Goal: Information Seeking & Learning: Learn about a topic

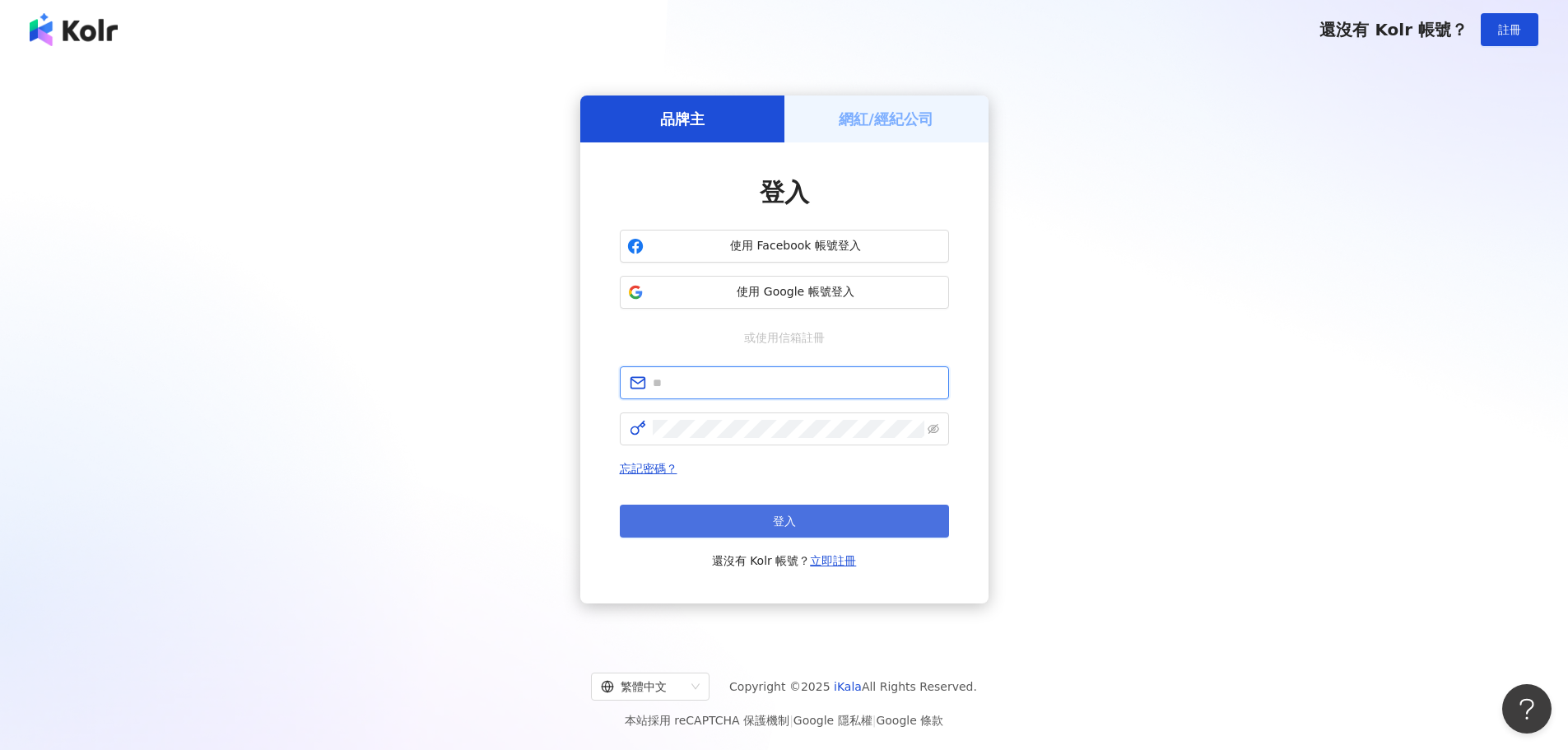
type input "**********"
click at [694, 523] on button "登入" at bounding box center [784, 521] width 329 height 33
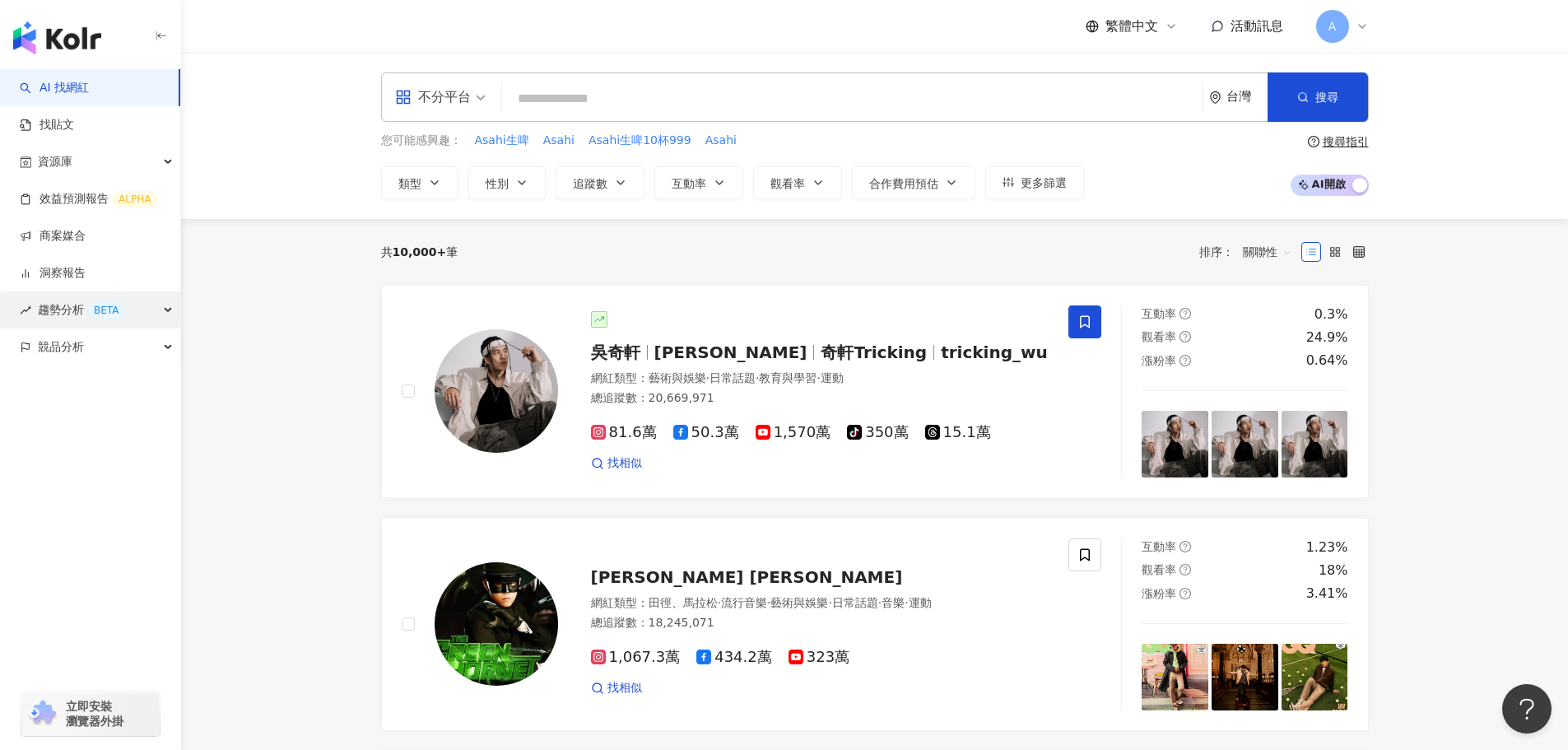
click at [164, 301] on div "趨勢分析 BETA" at bounding box center [90, 309] width 180 height 37
click at [102, 422] on link "社群帳號排行" at bounding box center [74, 422] width 69 height 17
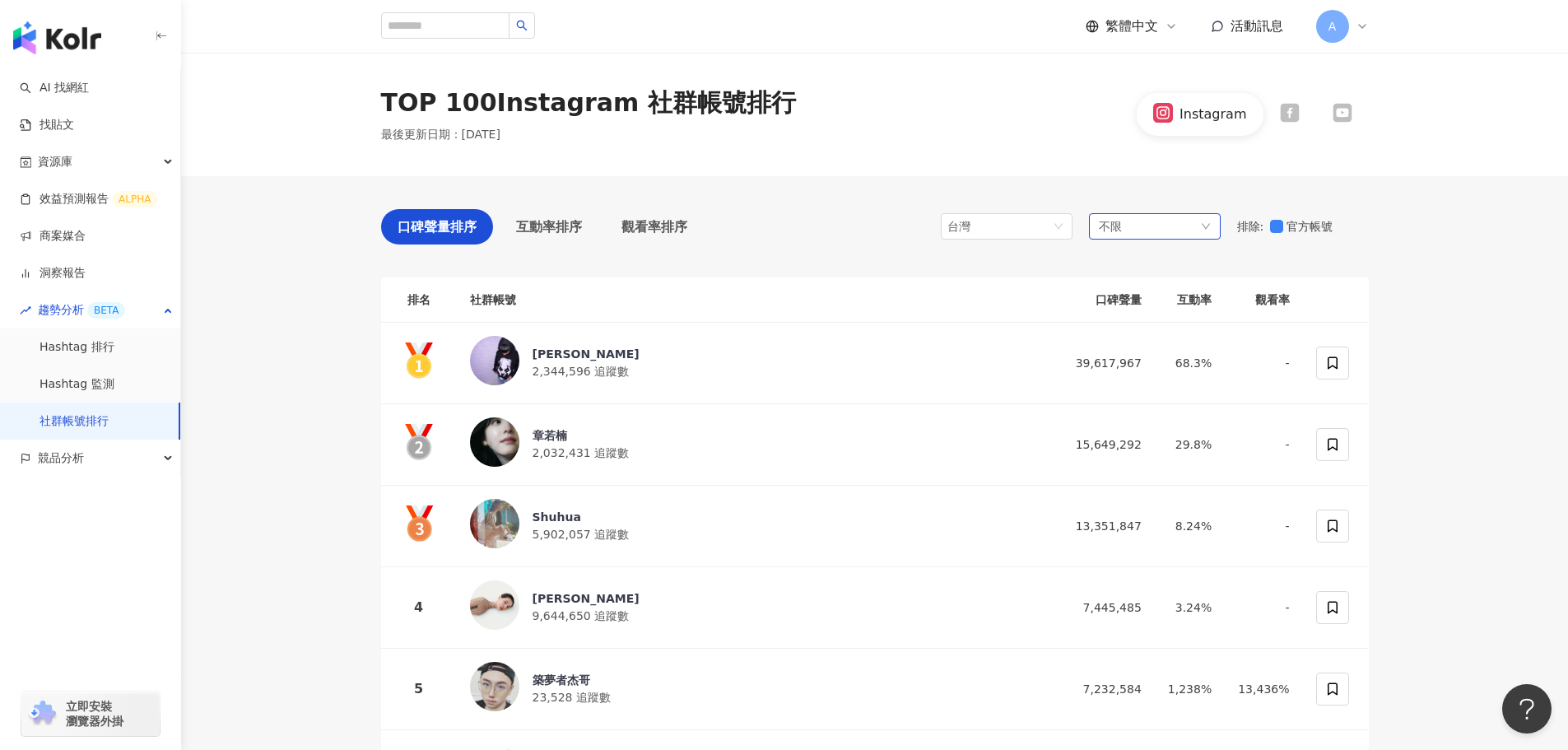
click at [1159, 217] on div "不限" at bounding box center [1155, 226] width 131 height 27
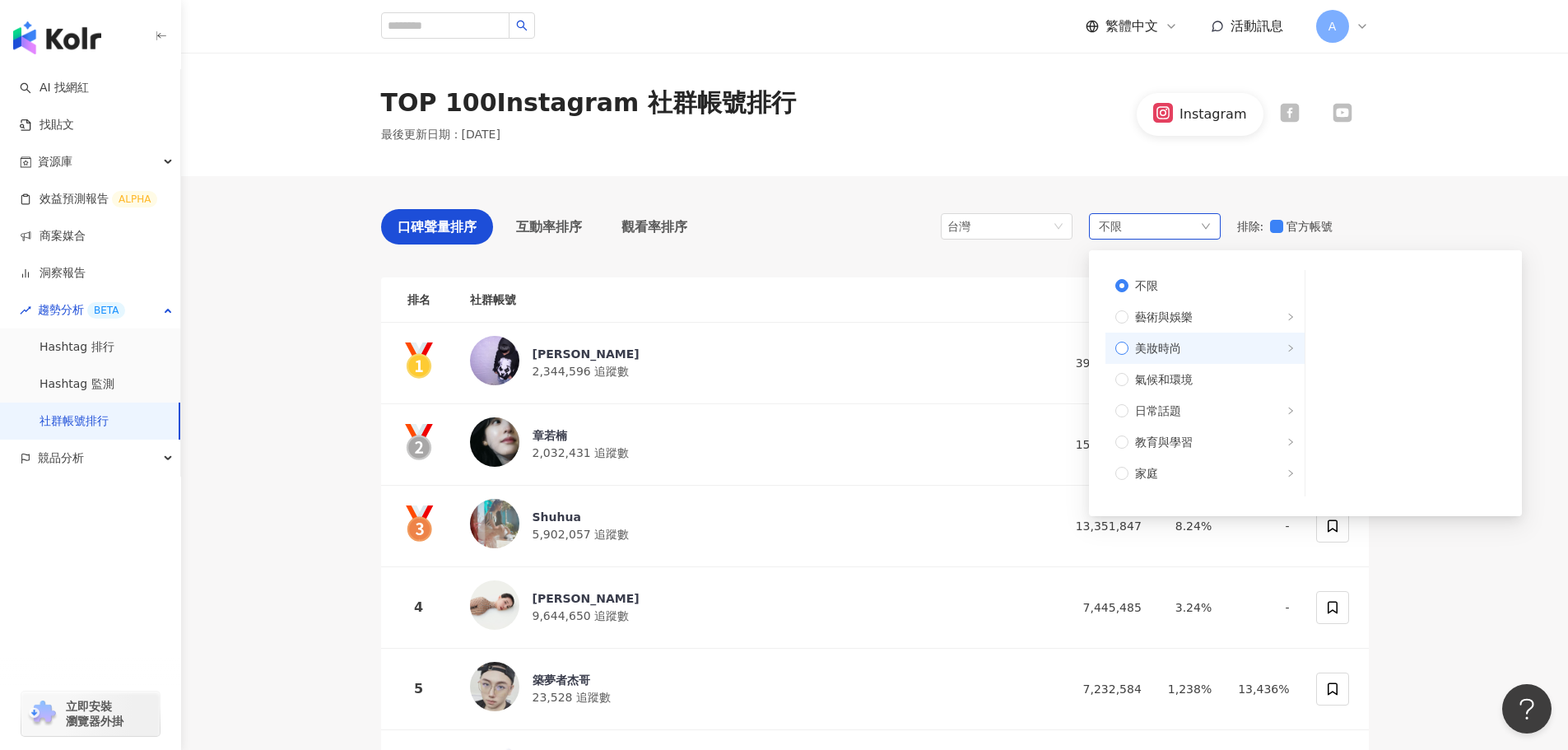
click at [1166, 344] on span "美妝時尚" at bounding box center [1157, 348] width 46 height 18
click at [1372, 446] on span "穿搭" at bounding box center [1412, 442] width 167 height 18
click at [1413, 443] on span "穿搭" at bounding box center [1412, 442] width 167 height 18
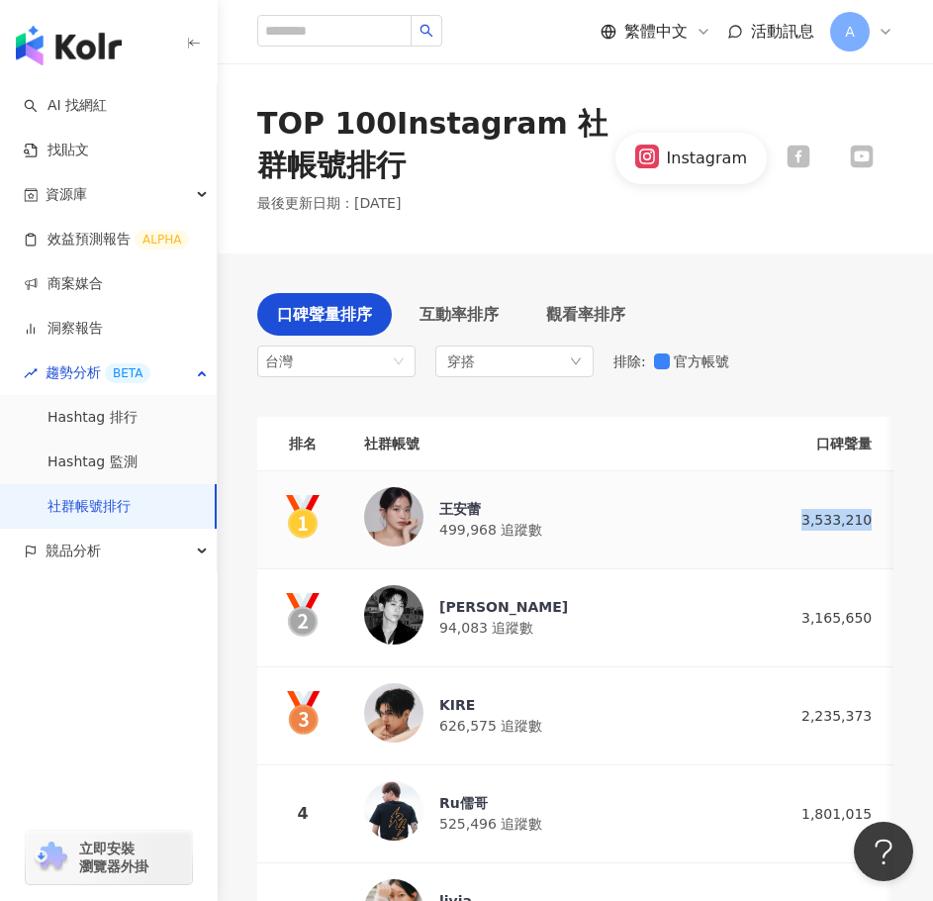
drag, startPoint x: 668, startPoint y: 520, endPoint x: 732, endPoint y: 535, distance: 65.1
click at [769, 535] on td "3,533,210" at bounding box center [828, 520] width 119 height 98
copy div "3,533,210"
click at [769, 623] on td "3,165,650" at bounding box center [828, 618] width 119 height 98
drag, startPoint x: 729, startPoint y: 620, endPoint x: 662, endPoint y: 619, distance: 66.3
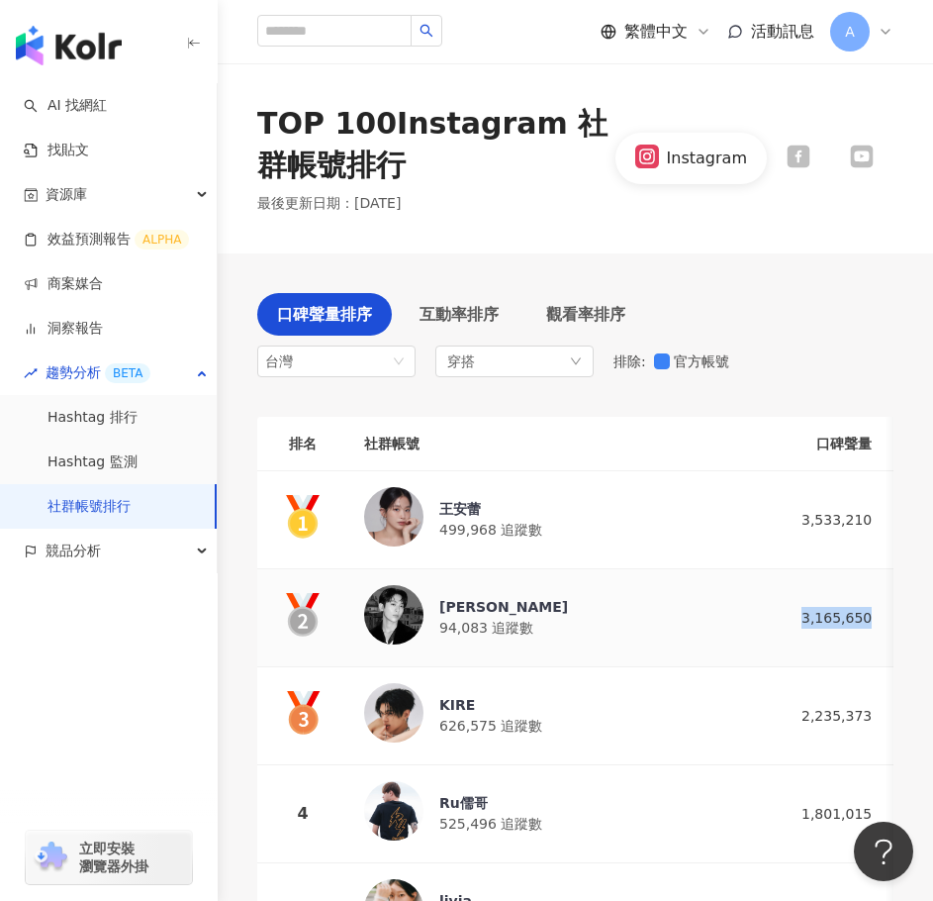
click at [769, 619] on td "3,165,650" at bounding box center [828, 618] width 119 height 98
copy div "3,165,650"
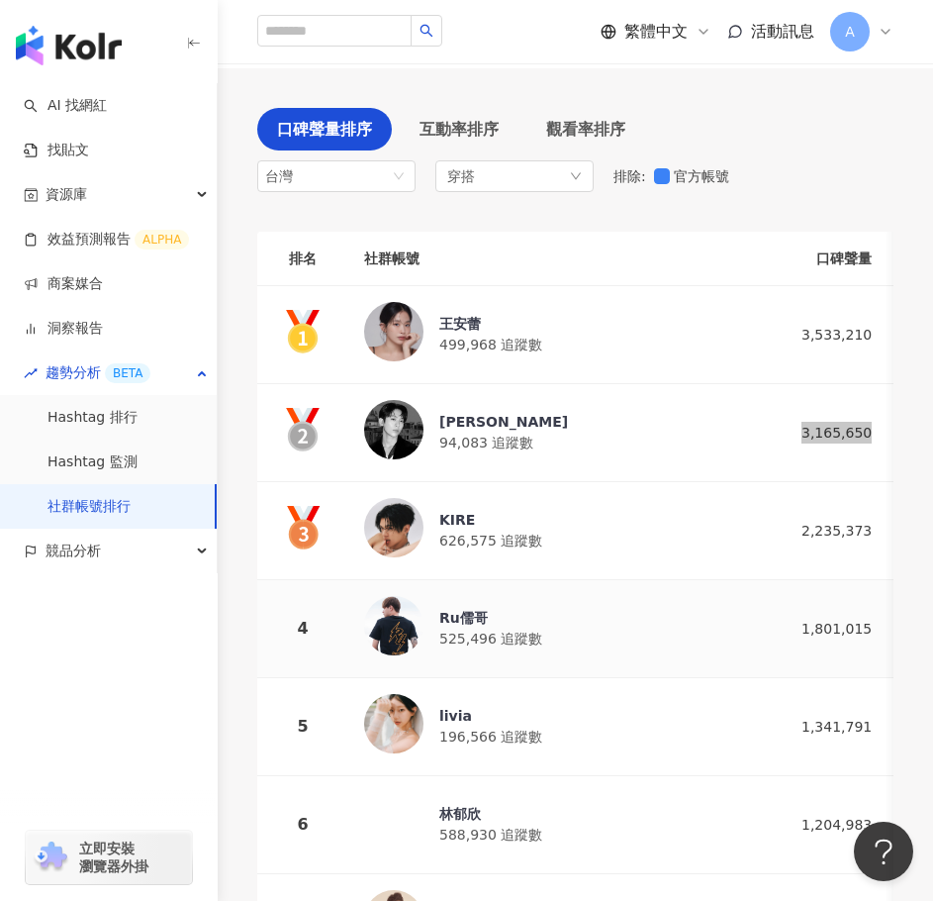
scroll to position [198, 0]
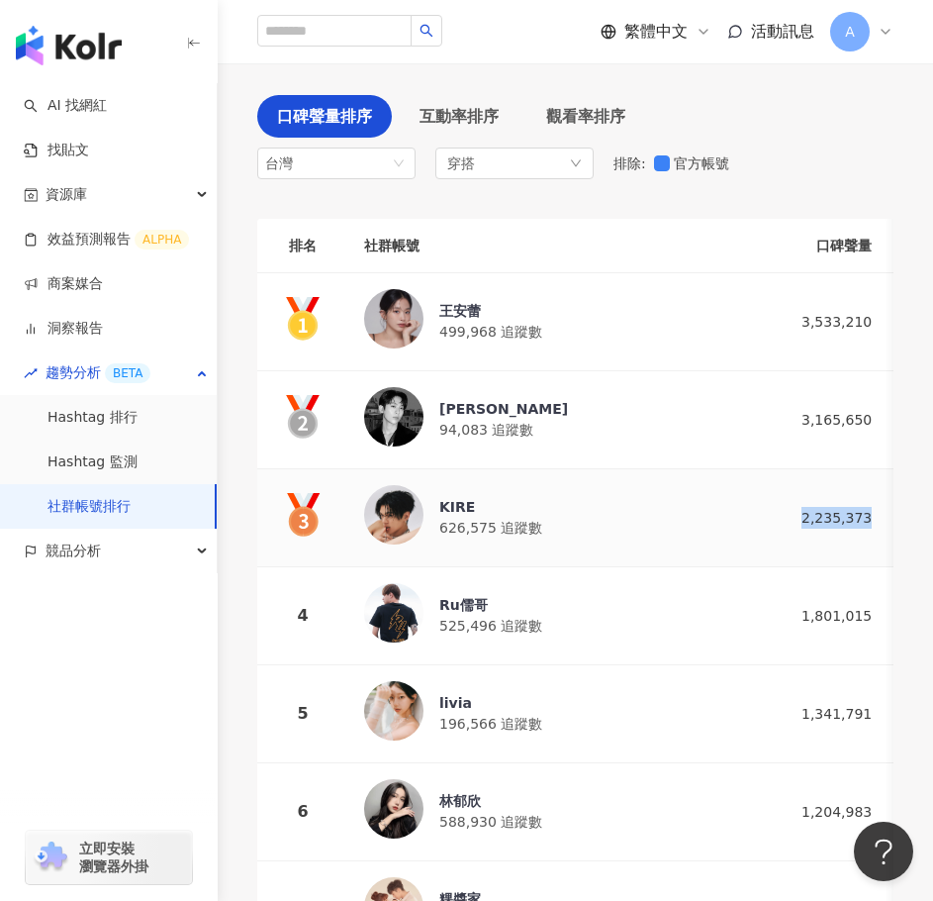
drag, startPoint x: 732, startPoint y: 518, endPoint x: 666, endPoint y: 505, distance: 67.6
click at [769, 505] on td "2,235,373" at bounding box center [828, 518] width 119 height 98
copy div "2,235,373"
drag, startPoint x: 734, startPoint y: 616, endPoint x: 660, endPoint y: 614, distance: 74.3
click at [769, 614] on td "1,801,015" at bounding box center [828, 616] width 119 height 98
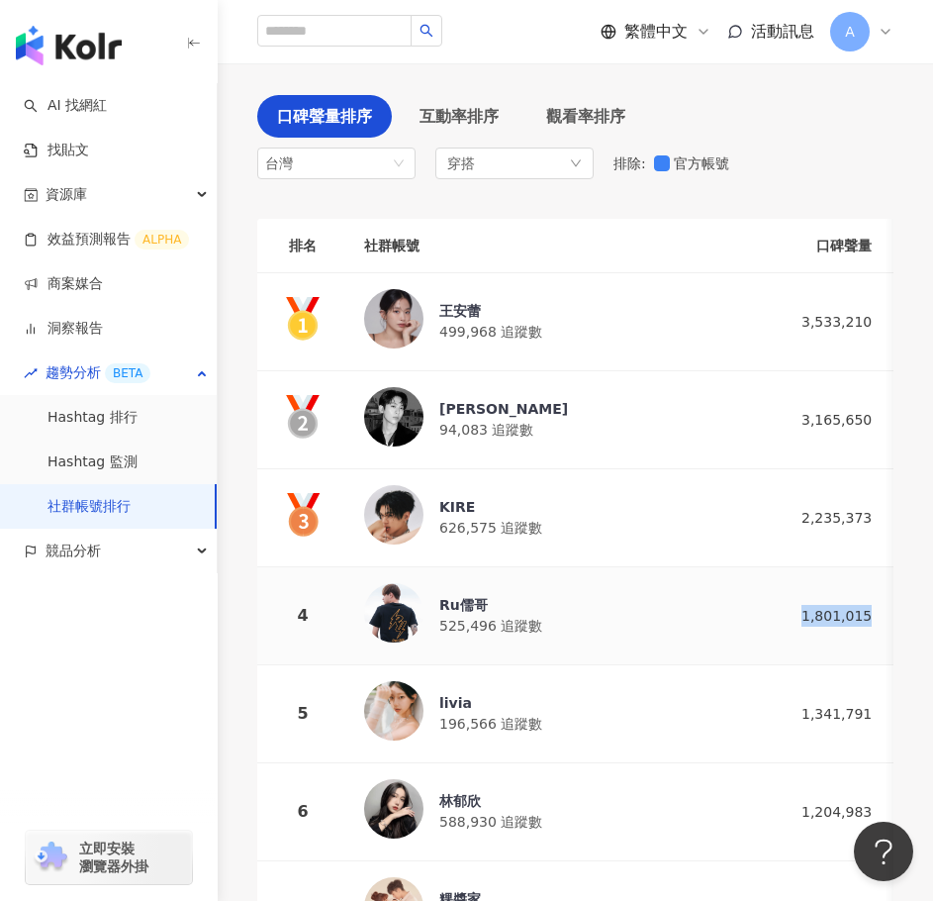
copy div "1,801,015"
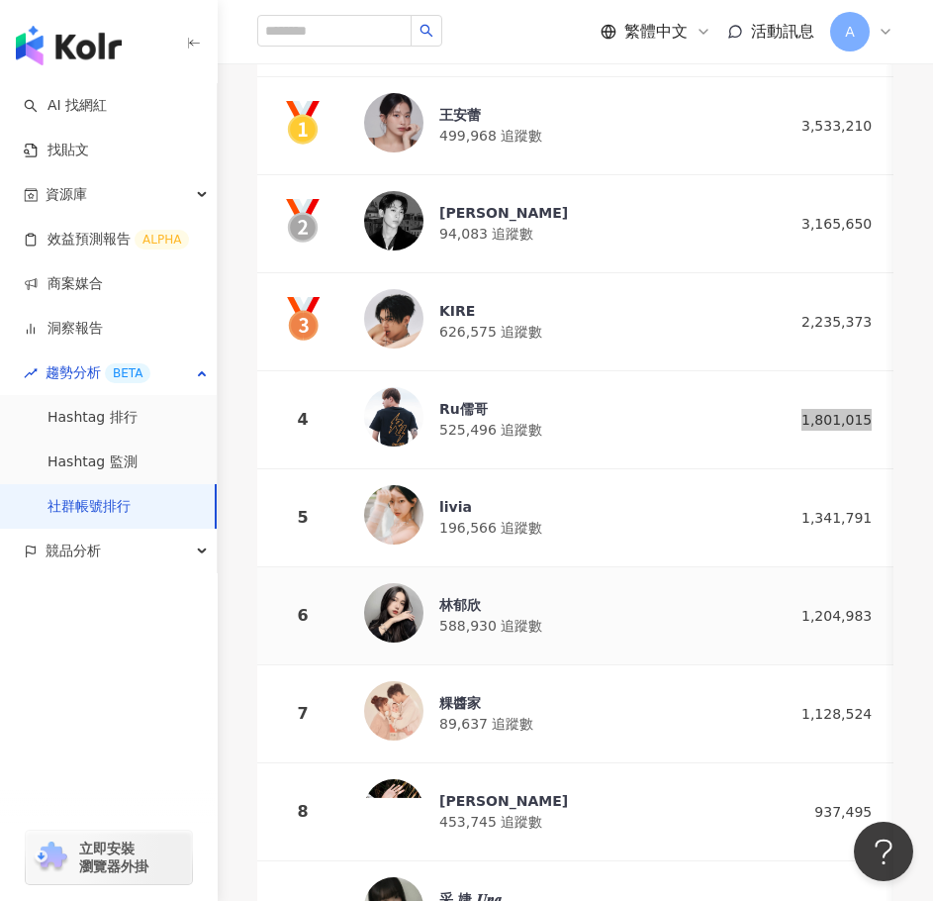
scroll to position [396, 0]
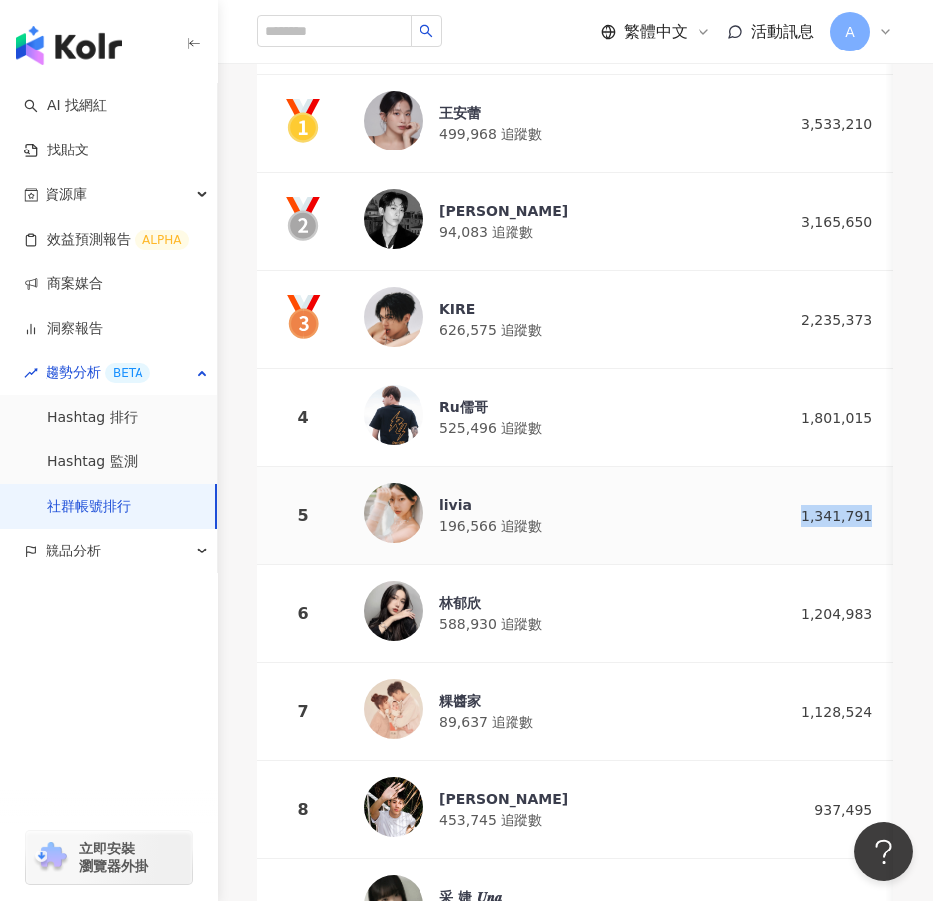
drag, startPoint x: 734, startPoint y: 513, endPoint x: 666, endPoint y: 512, distance: 68.3
click at [769, 512] on td "1,341,791" at bounding box center [828, 516] width 119 height 98
copy div "1,341,791"
drag, startPoint x: 736, startPoint y: 612, endPoint x: 644, endPoint y: 613, distance: 92.1
click at [769, 613] on td "1,204,983" at bounding box center [828, 614] width 119 height 98
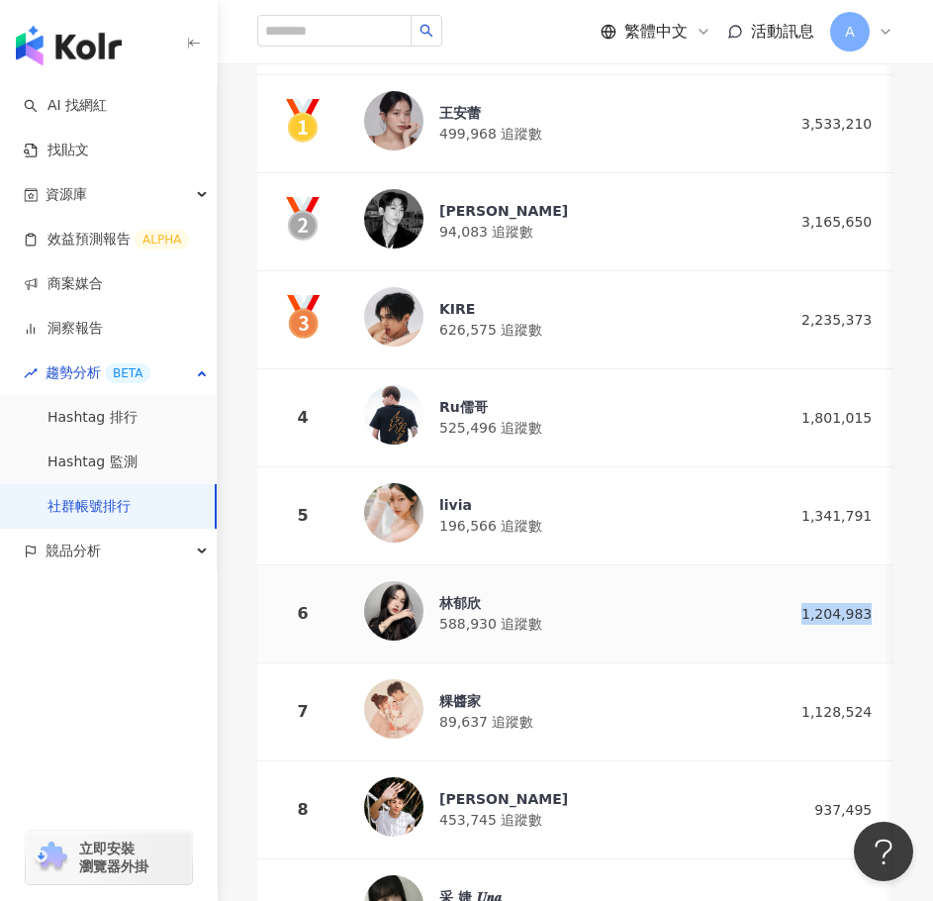
copy div "1,204,983"
drag, startPoint x: 734, startPoint y: 699, endPoint x: 665, endPoint y: 709, distance: 70.0
click at [769, 709] on td "1,128,524" at bounding box center [828, 712] width 119 height 98
copy div "1,128,524"
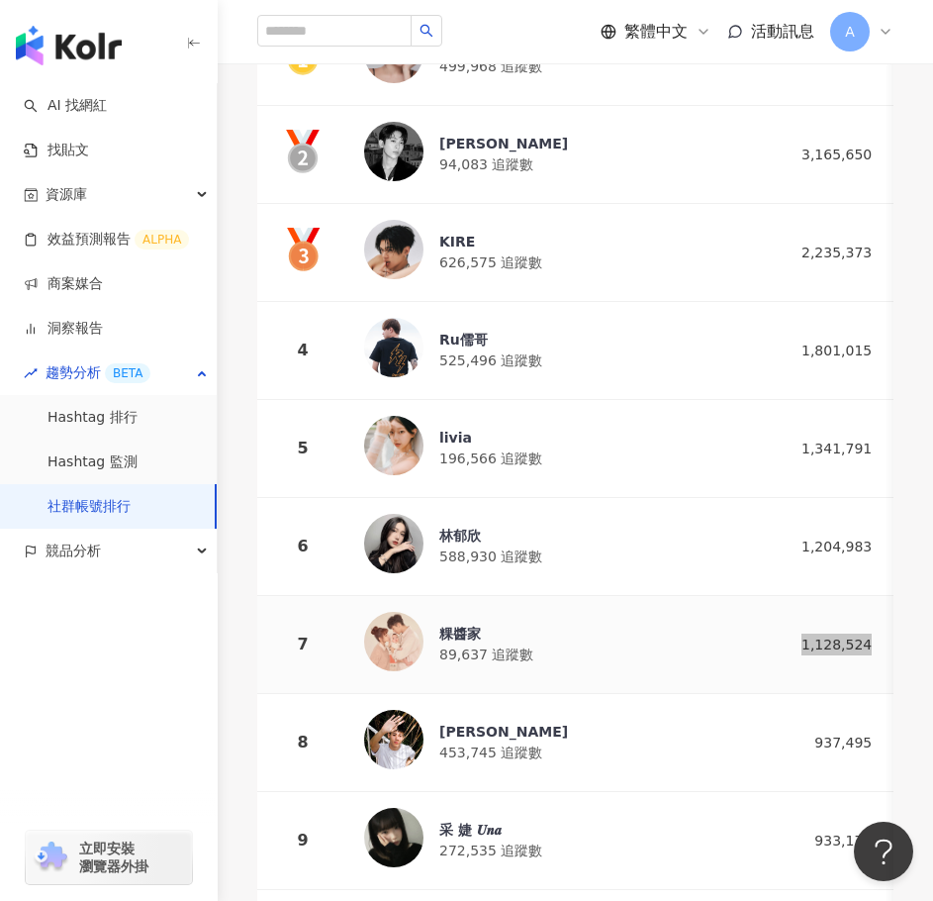
scroll to position [495, 0]
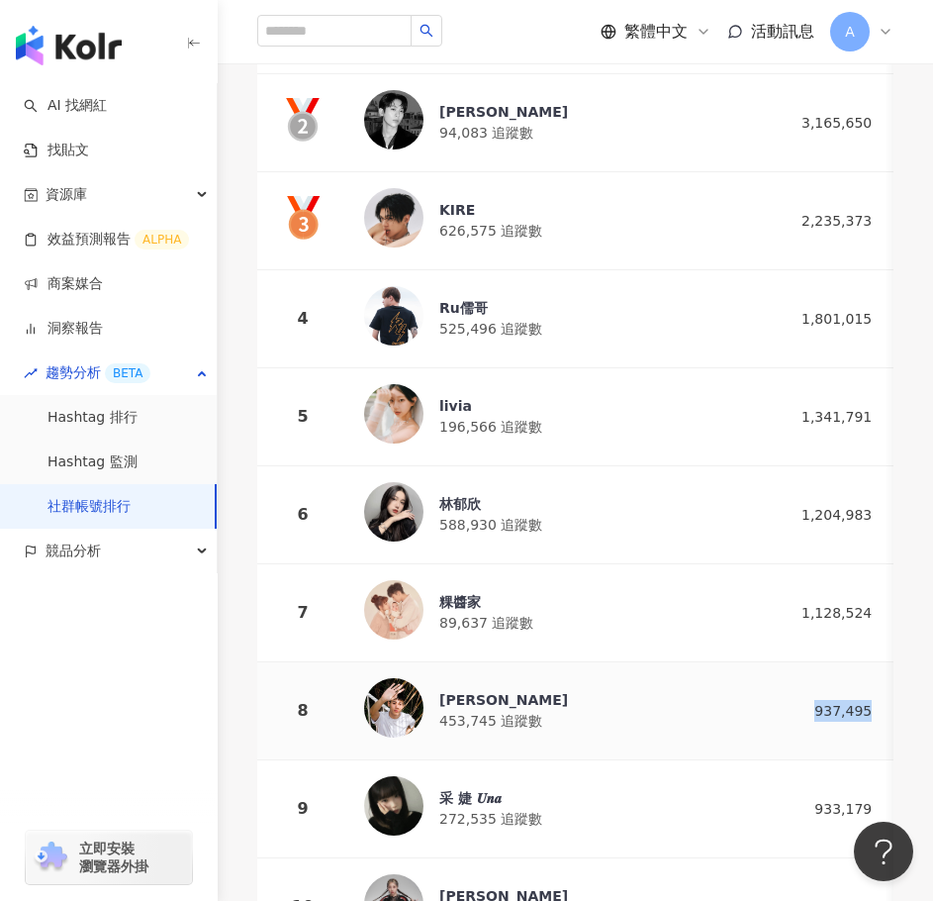
drag, startPoint x: 732, startPoint y: 700, endPoint x: 672, endPoint y: 710, distance: 60.2
click at [769, 710] on td "937,495" at bounding box center [828, 711] width 119 height 98
copy div "937,495"
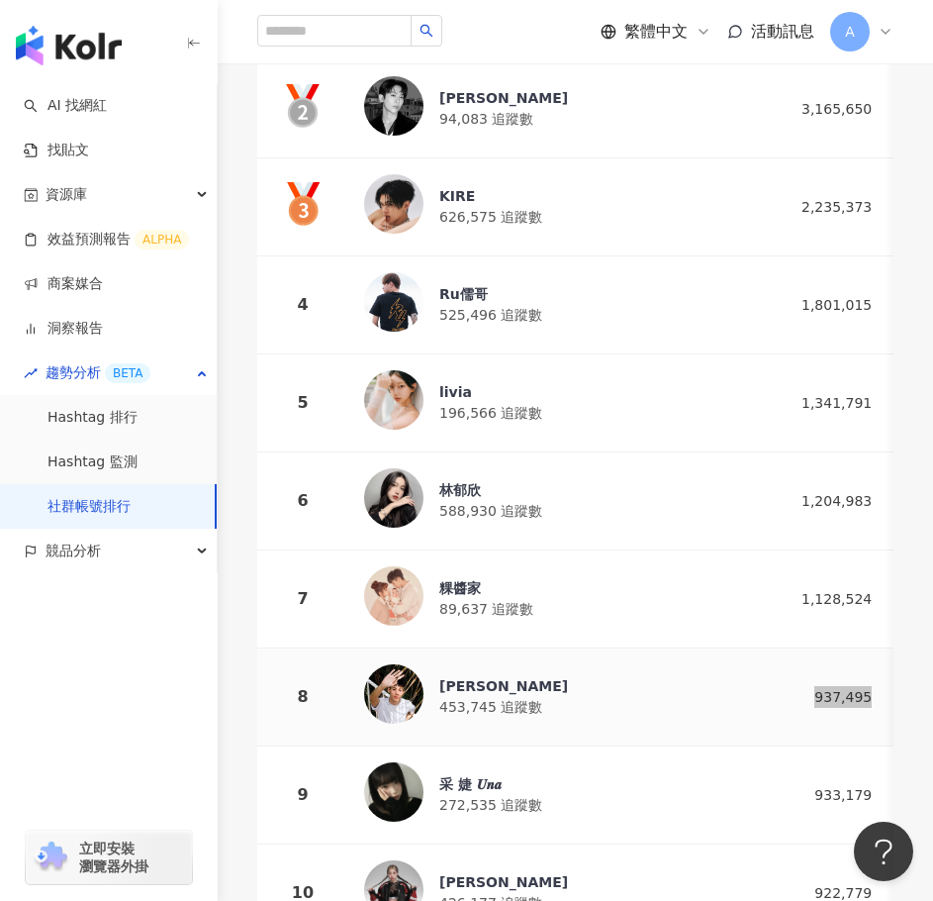
scroll to position [594, 0]
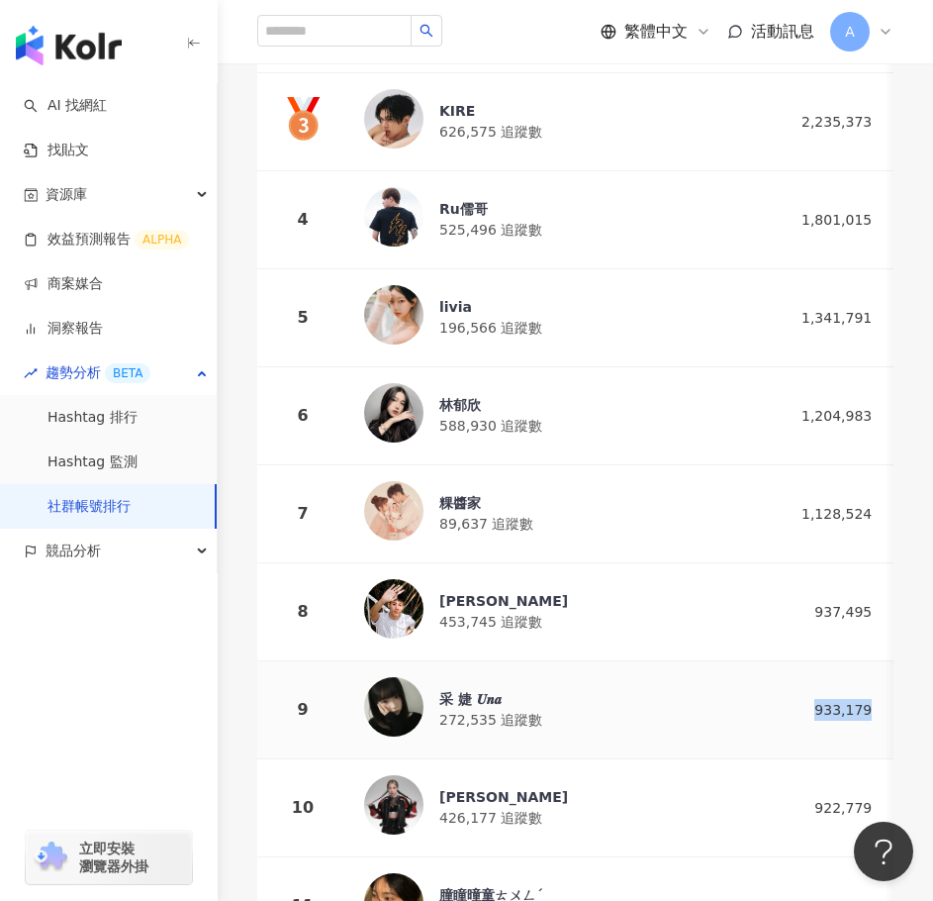
drag, startPoint x: 742, startPoint y: 702, endPoint x: 671, endPoint y: 700, distance: 71.3
click at [769, 700] on td "933,179" at bounding box center [828, 710] width 119 height 98
copy div "933,179"
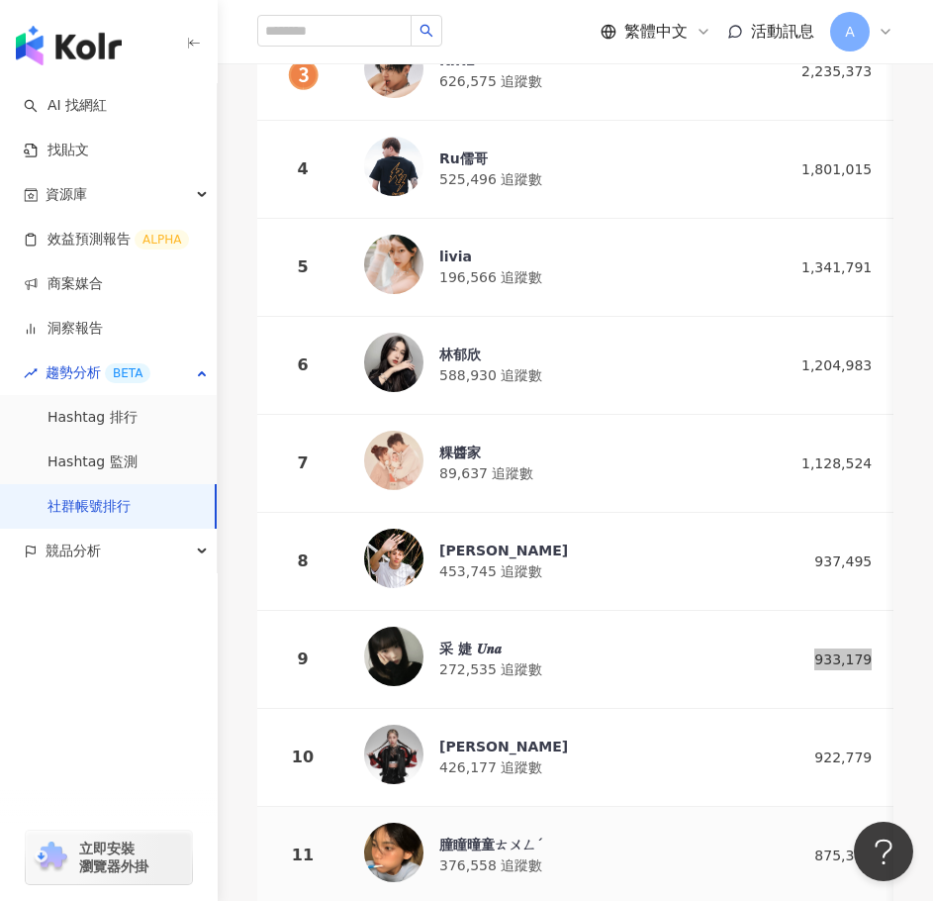
scroll to position [693, 0]
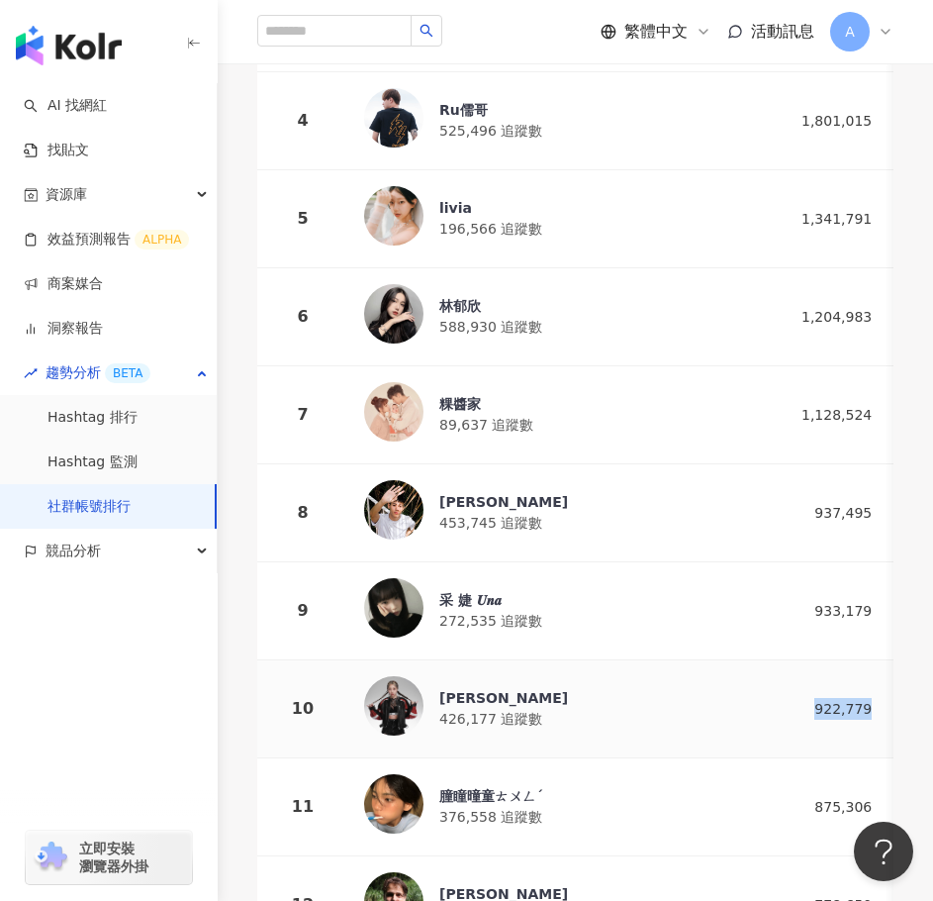
drag, startPoint x: 735, startPoint y: 692, endPoint x: 668, endPoint y: 700, distance: 67.8
click at [769, 700] on td "922,779" at bounding box center [828, 709] width 119 height 98
copy div "922,779"
click at [453, 693] on div "艾薇" at bounding box center [503, 698] width 129 height 20
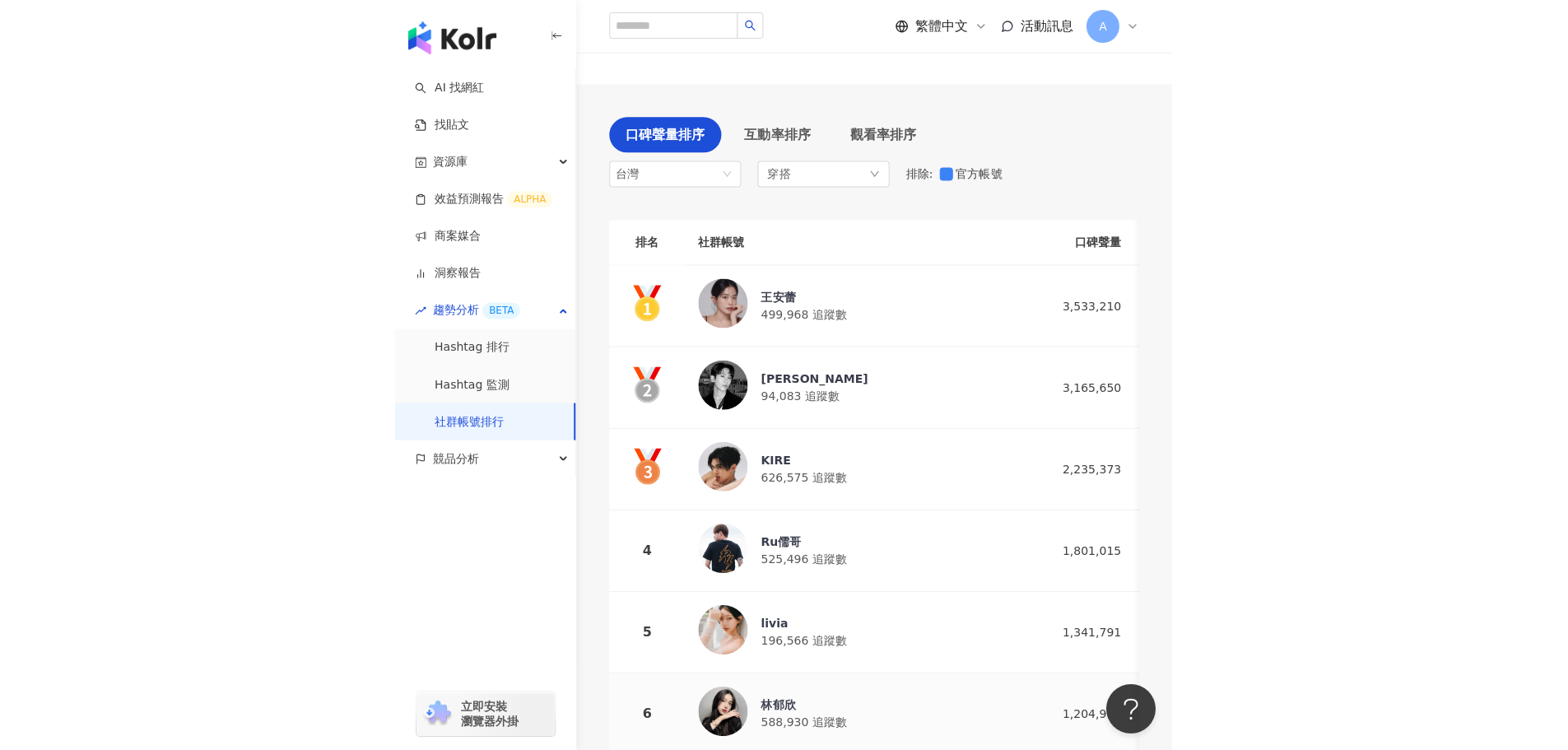
scroll to position [0, 0]
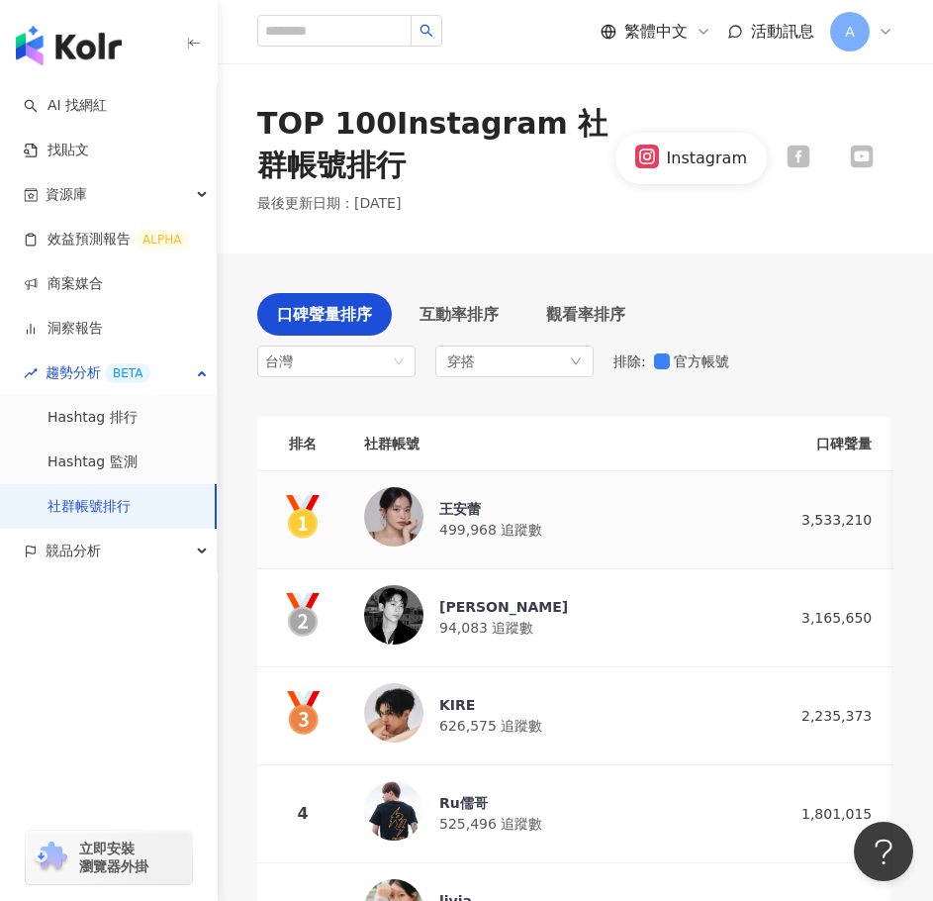
click at [388, 509] on img at bounding box center [393, 516] width 59 height 59
click at [809, 156] on icon at bounding box center [798, 157] width 23 height 23
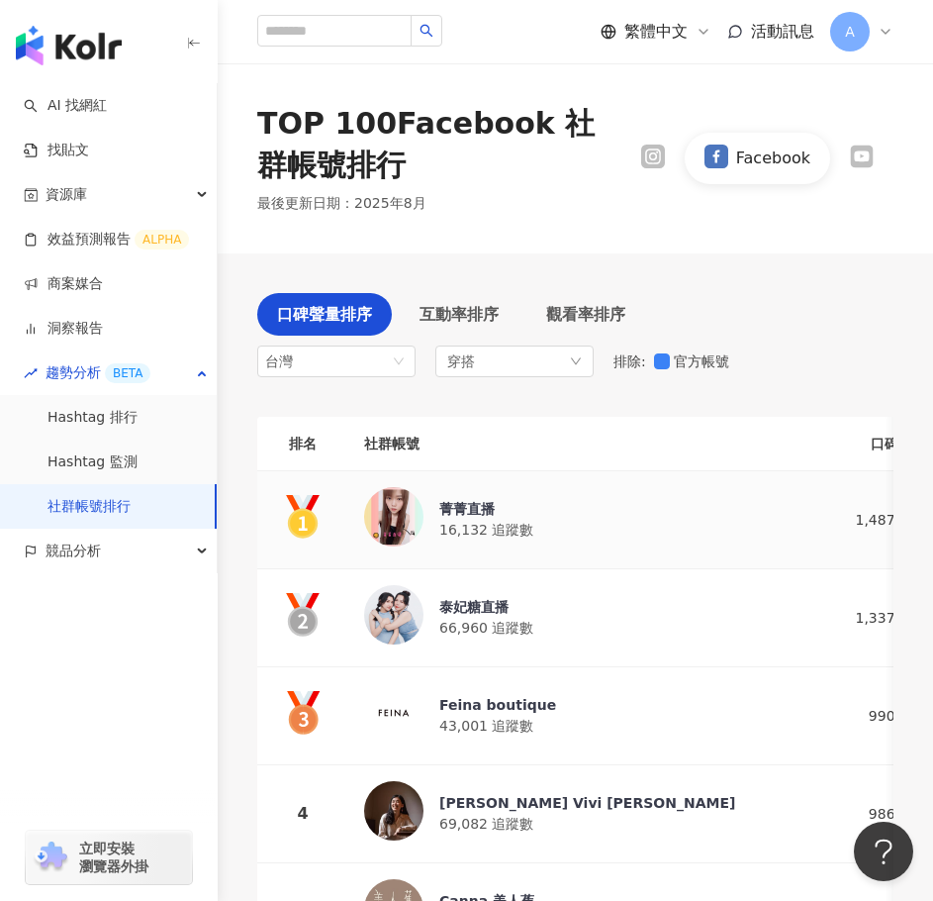
click at [469, 506] on div "菁菁直播" at bounding box center [486, 509] width 94 height 20
click at [482, 607] on div "泰妃糖直播" at bounding box center [486, 607] width 94 height 20
click at [111, 510] on link "社群帳號排行" at bounding box center [89, 507] width 83 height 20
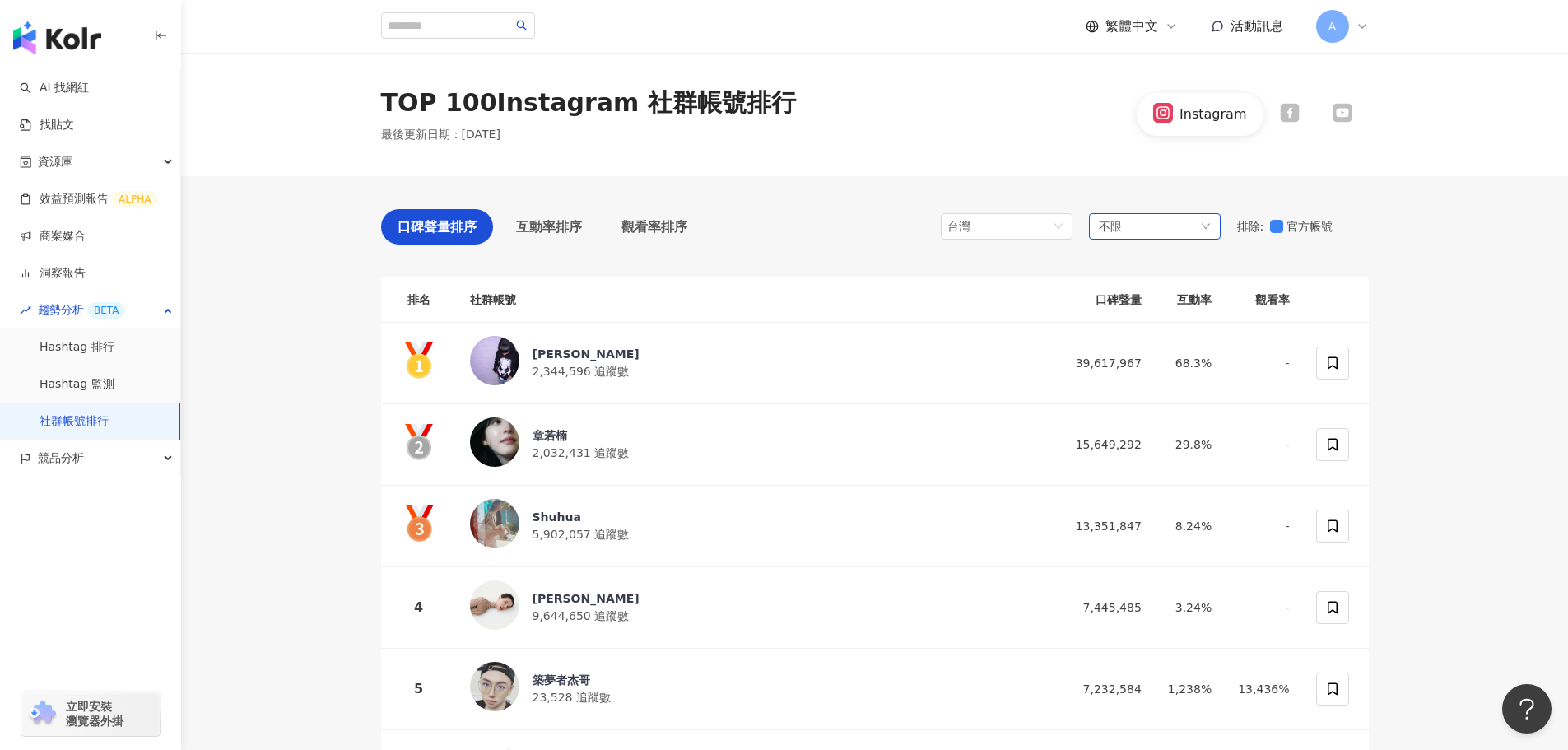
click at [1167, 226] on div "不限" at bounding box center [1155, 226] width 131 height 27
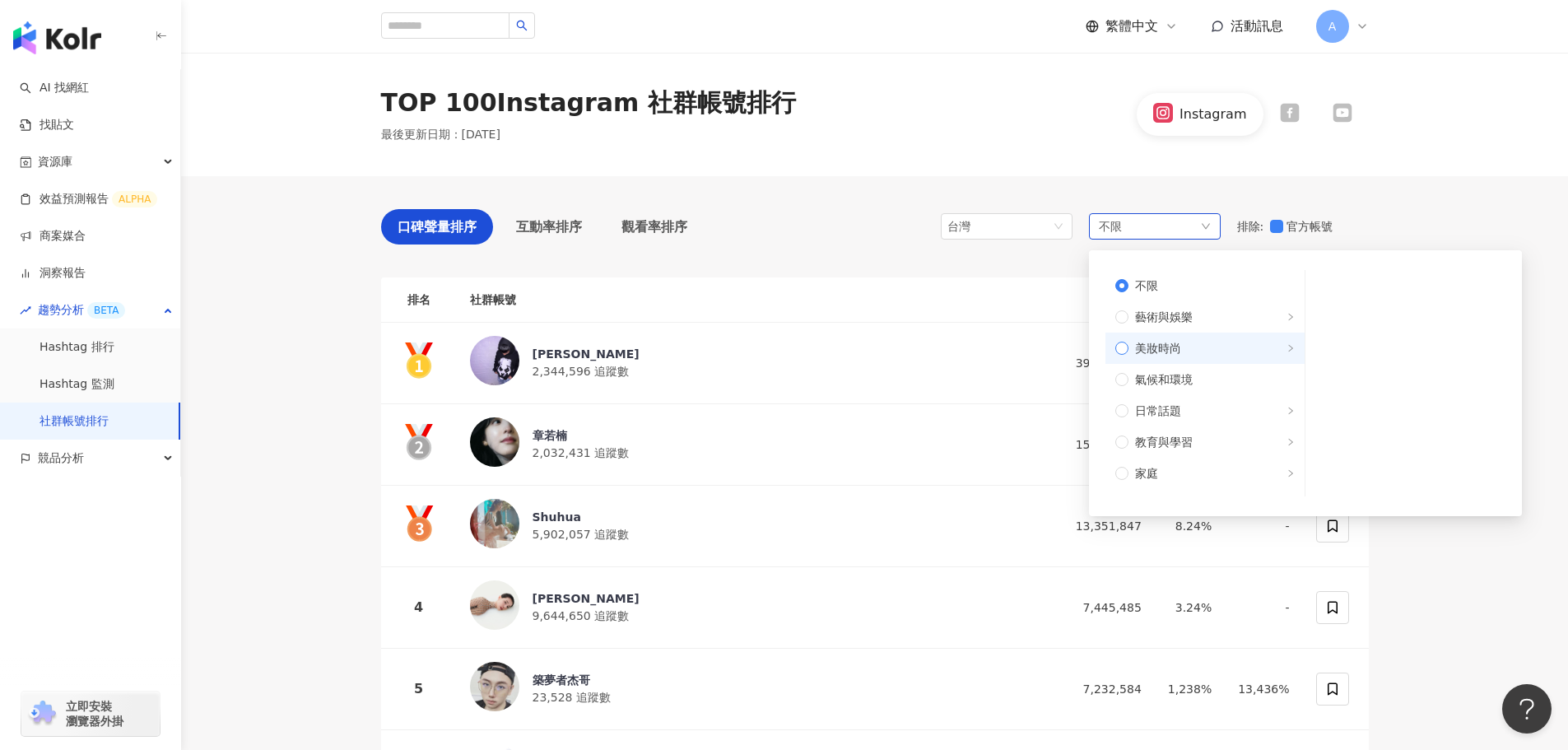
click at [1171, 350] on span "美妝時尚" at bounding box center [1157, 348] width 46 height 18
click at [1344, 413] on span "醫美" at bounding box center [1412, 411] width 167 height 18
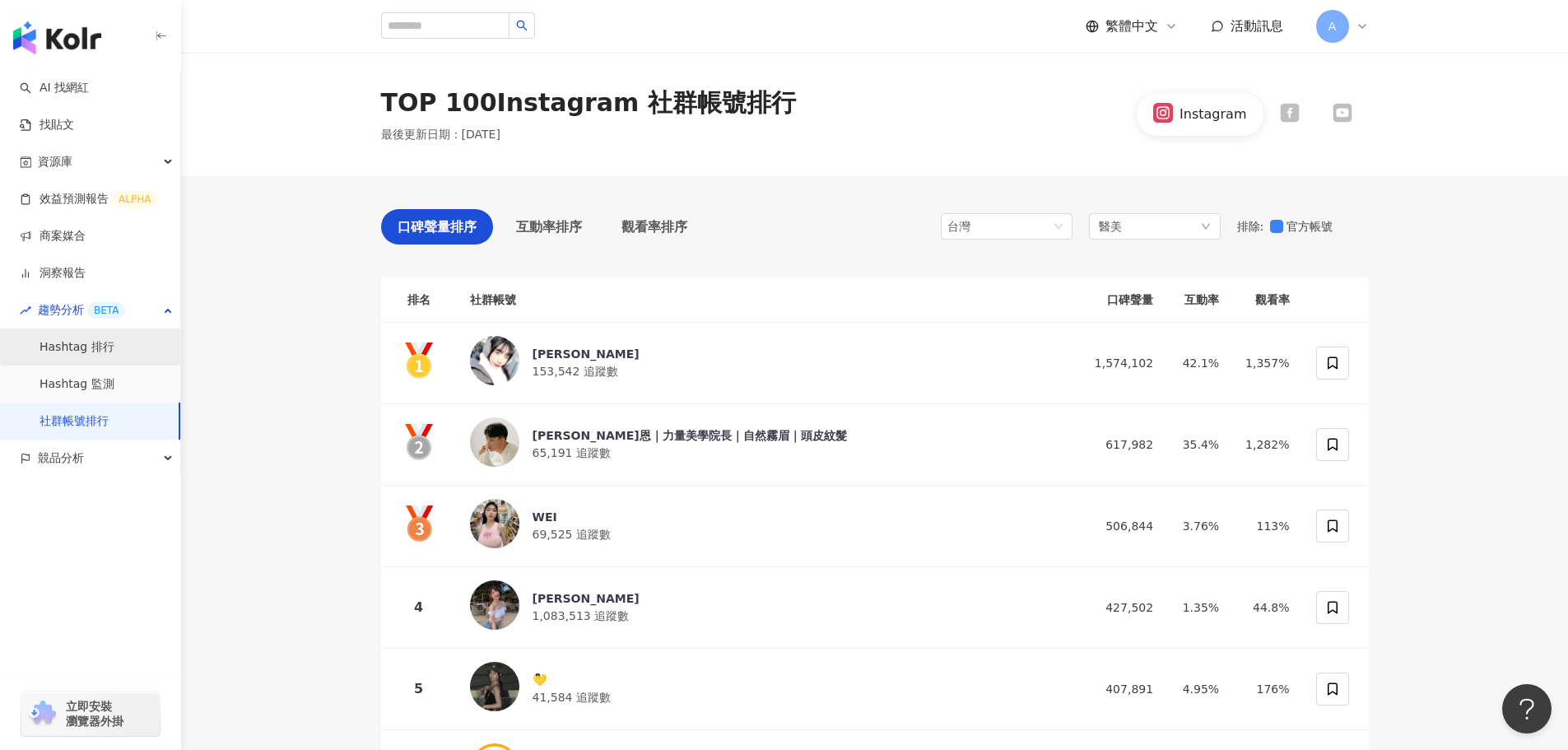
click at [70, 348] on link "Hashtag 排行" at bounding box center [77, 348] width 75 height 17
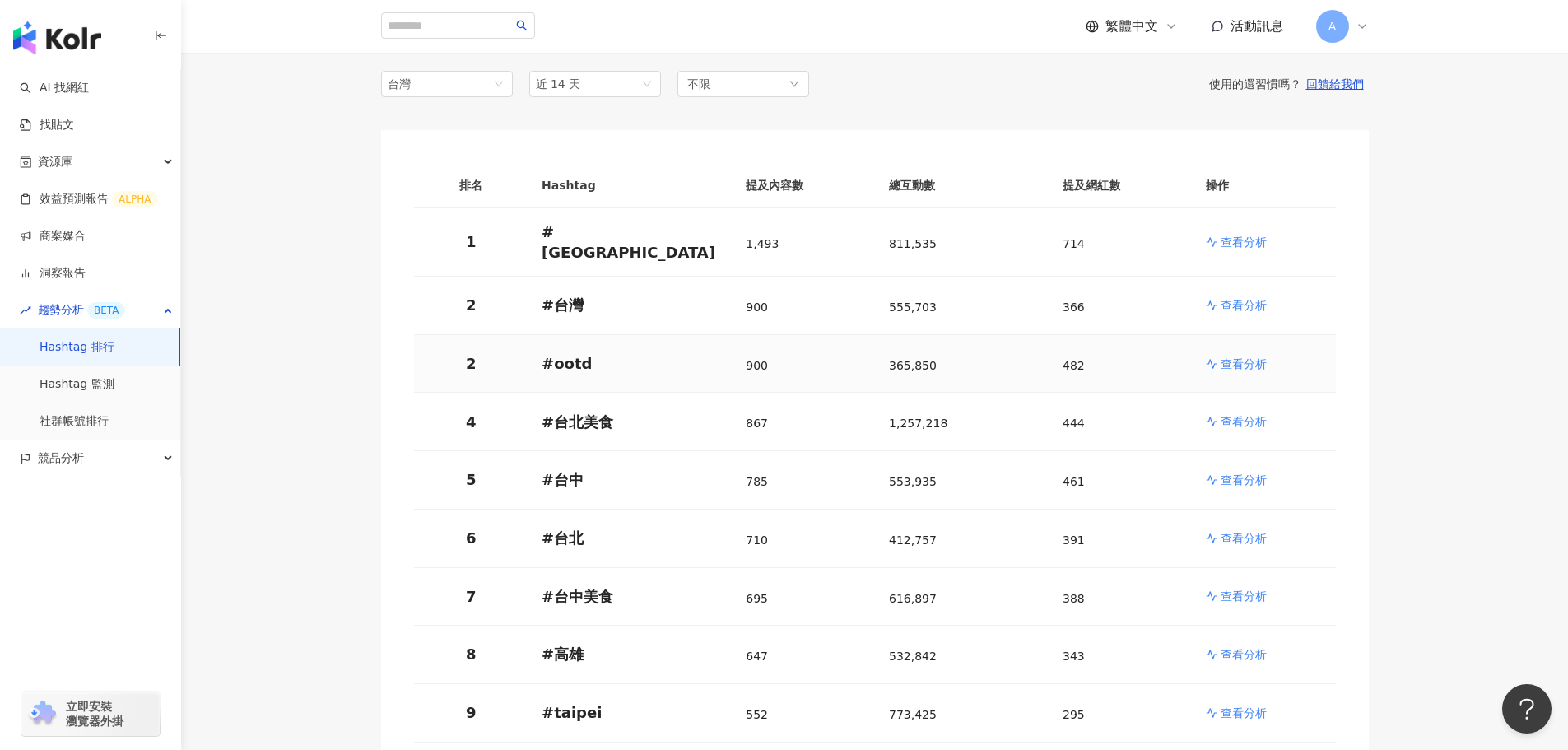
scroll to position [165, 0]
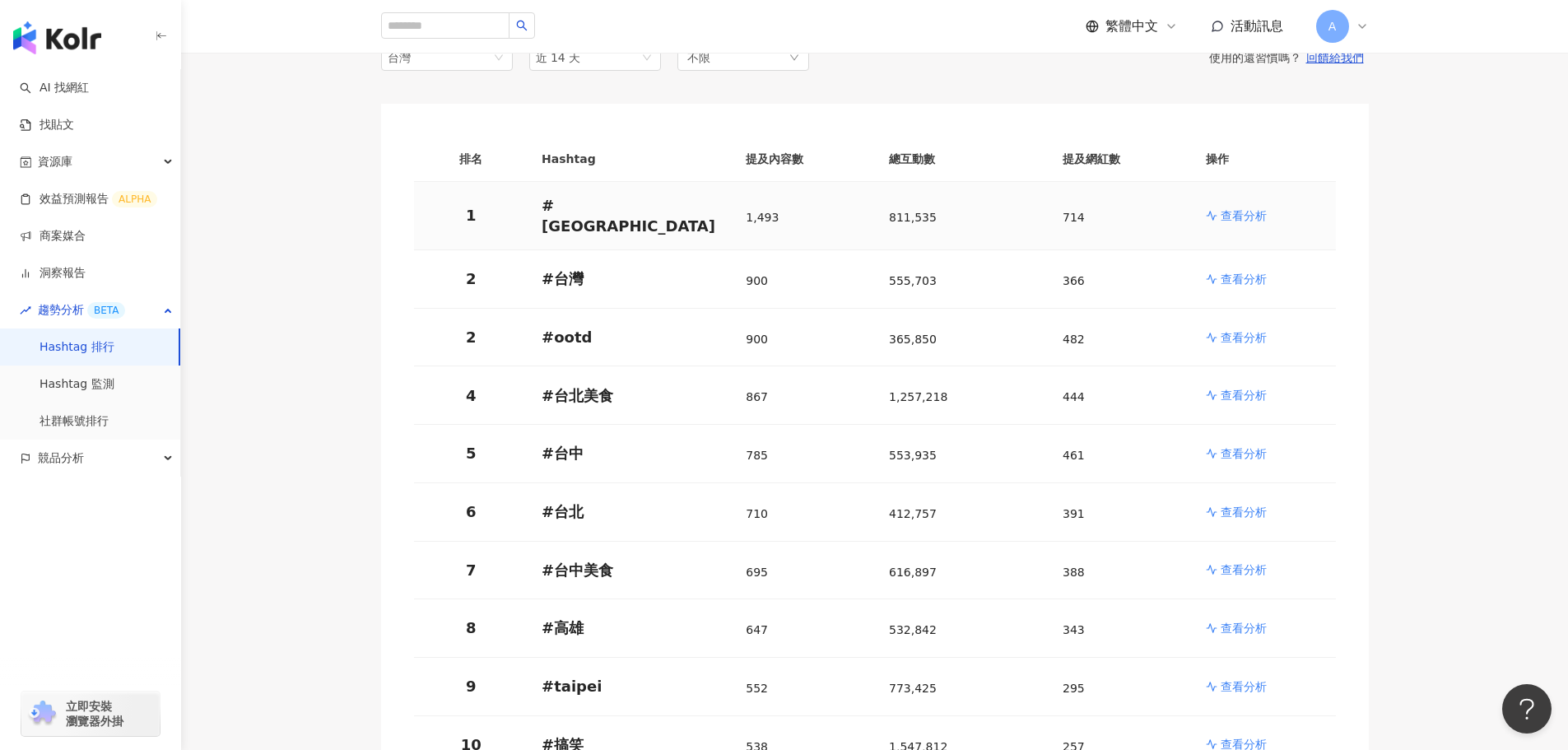
click at [1240, 207] on p "查看分析" at bounding box center [1243, 215] width 46 height 17
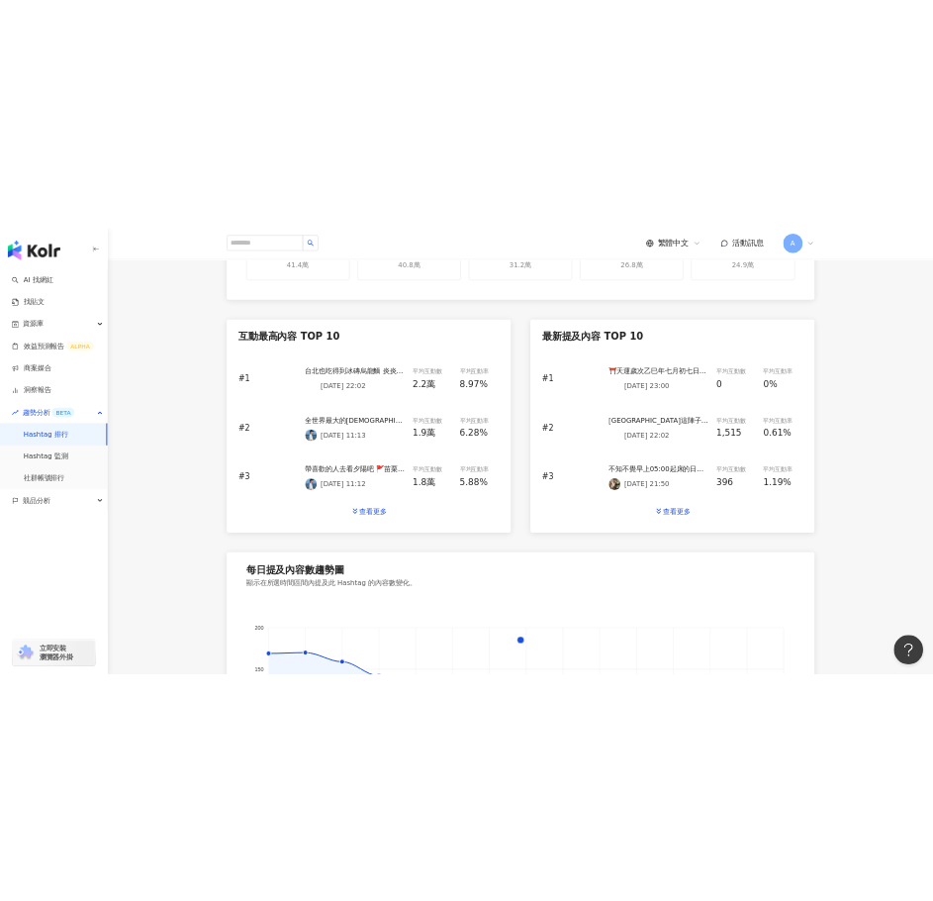
scroll to position [792, 0]
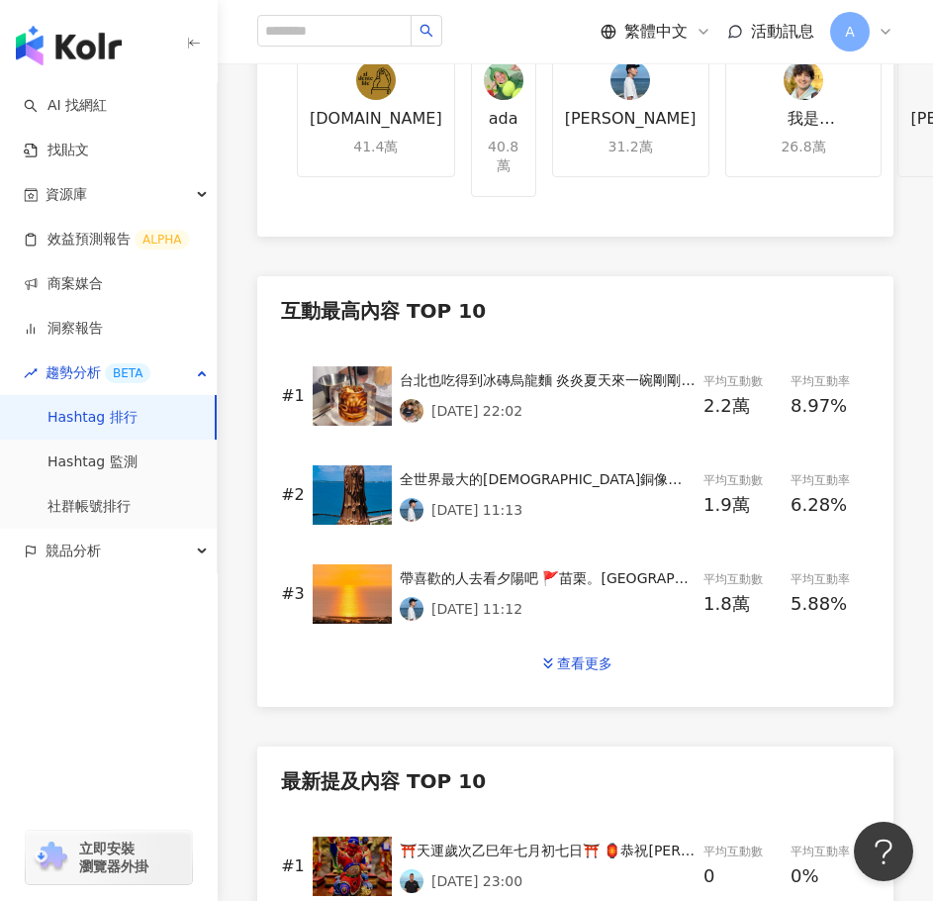
click at [465, 369] on div "台北也吃得到冰磚烏龍麵 炎炎夏天來一碗剛剛好 冰冰涼涼吃起來好清涼 酸甜酸甜的口感其實還不錯 店家名稱：Bar Igloo by ‑1（冰屋酒吧） #台北美食…" at bounding box center [548, 380] width 296 height 22
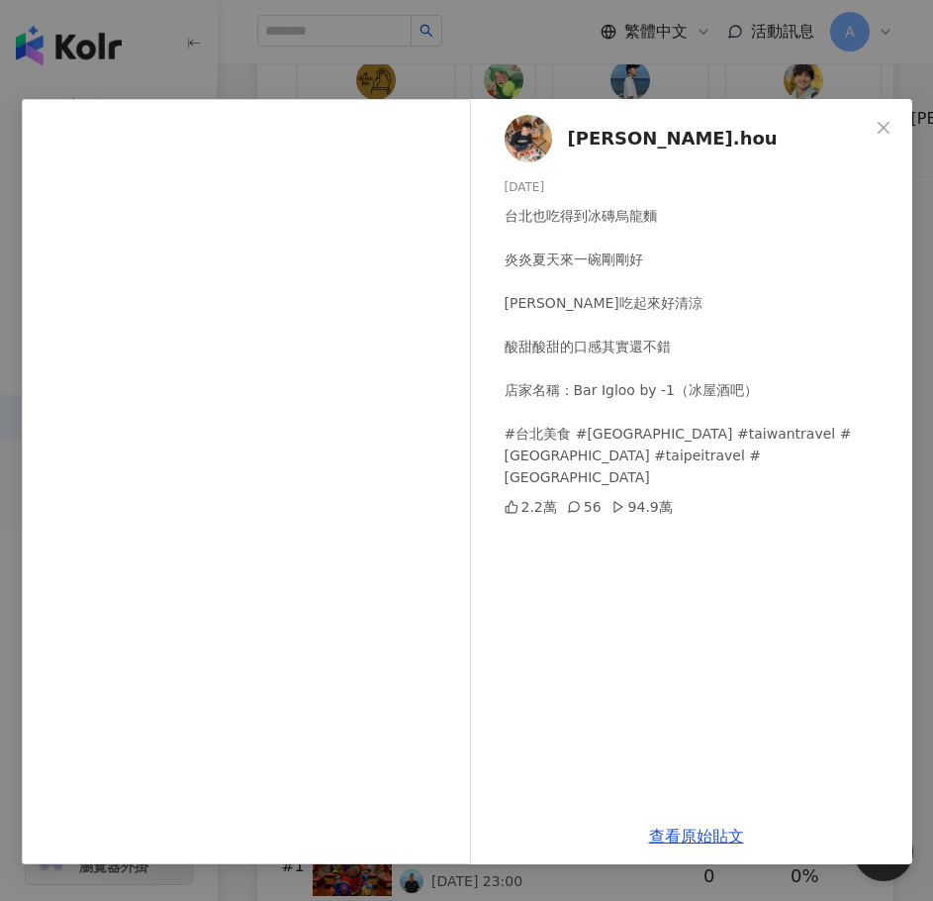
scroll to position [891, 0]
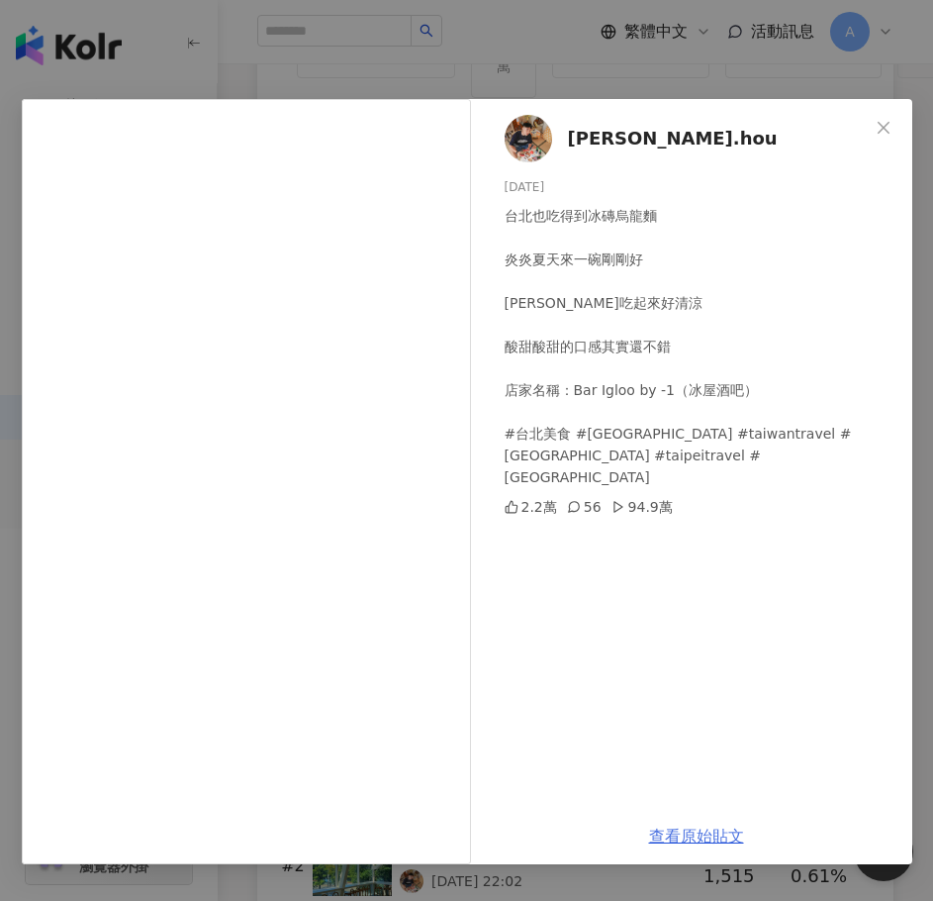
click at [716, 836] on link "查看原始貼文" at bounding box center [696, 836] width 95 height 19
click at [876, 129] on icon "close" at bounding box center [884, 128] width 16 height 16
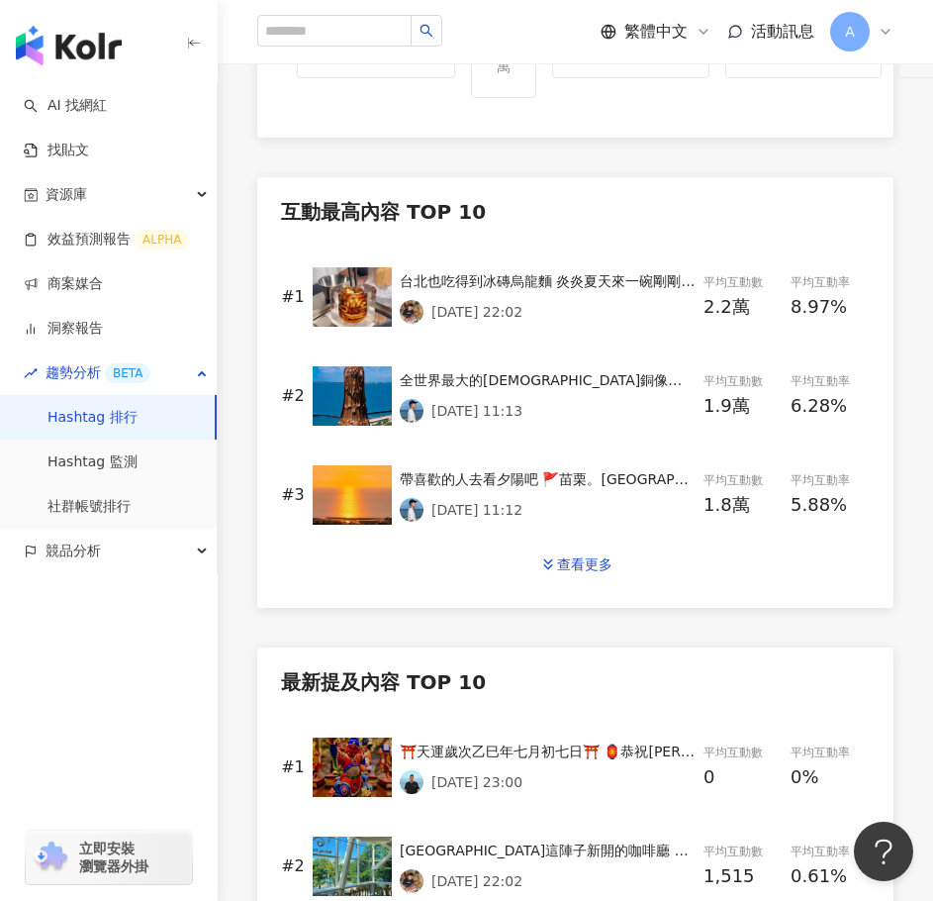
click at [367, 371] on img at bounding box center [352, 395] width 79 height 59
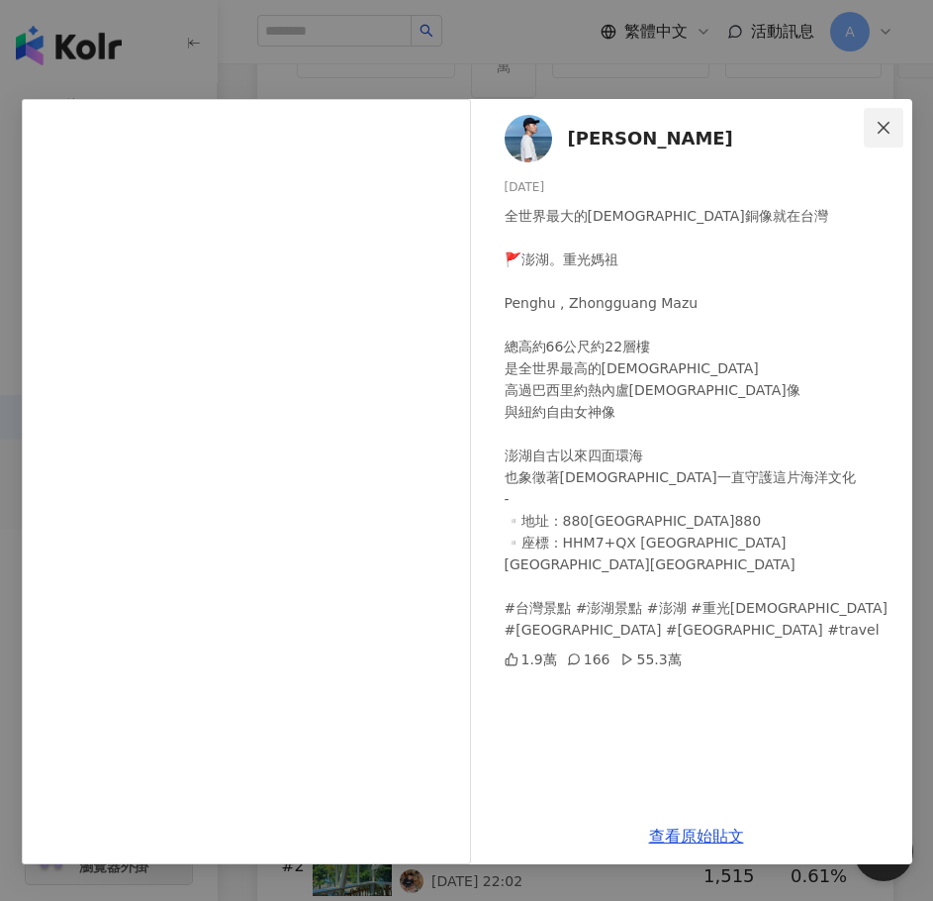
click at [883, 127] on icon "close" at bounding box center [884, 127] width 12 height 12
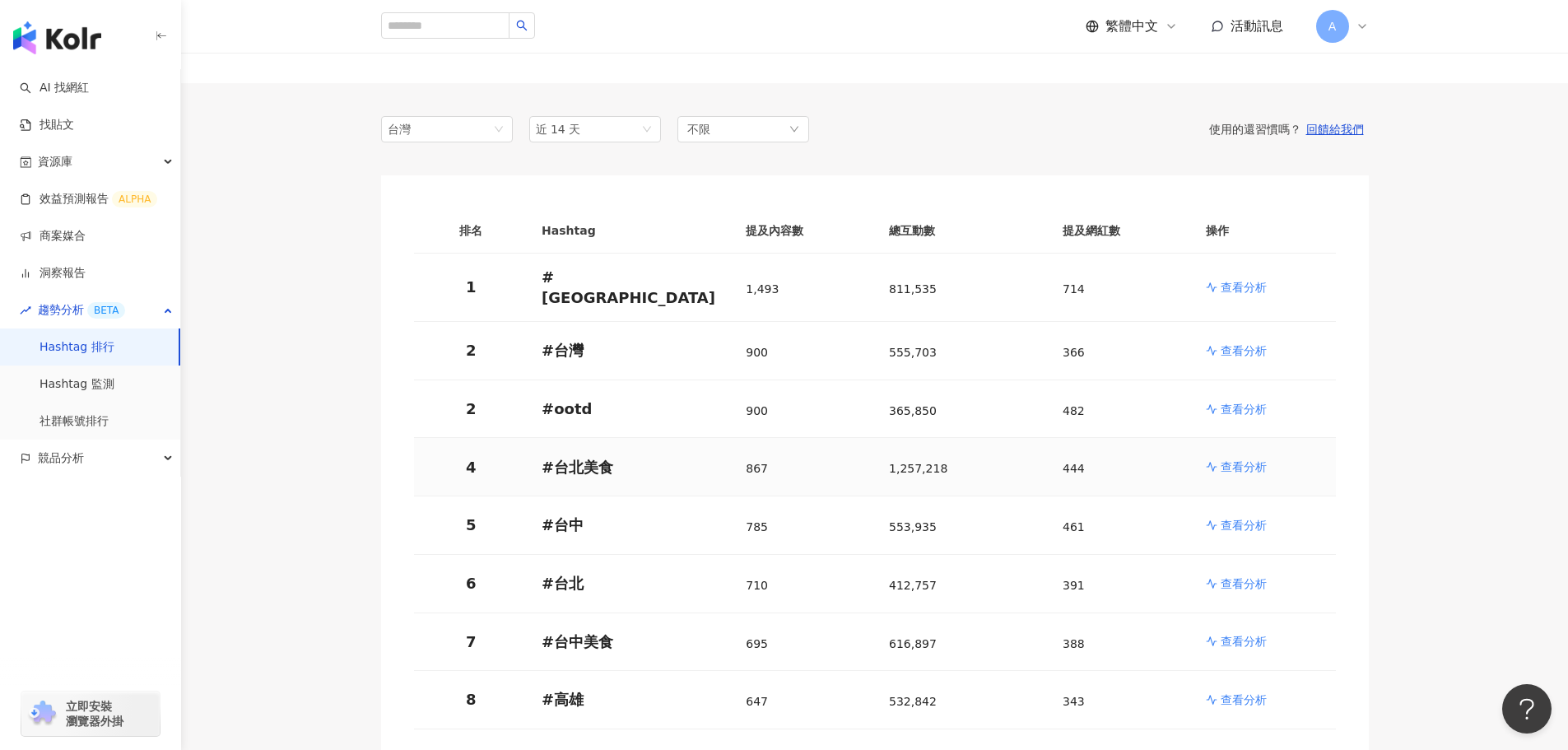
scroll to position [165, 0]
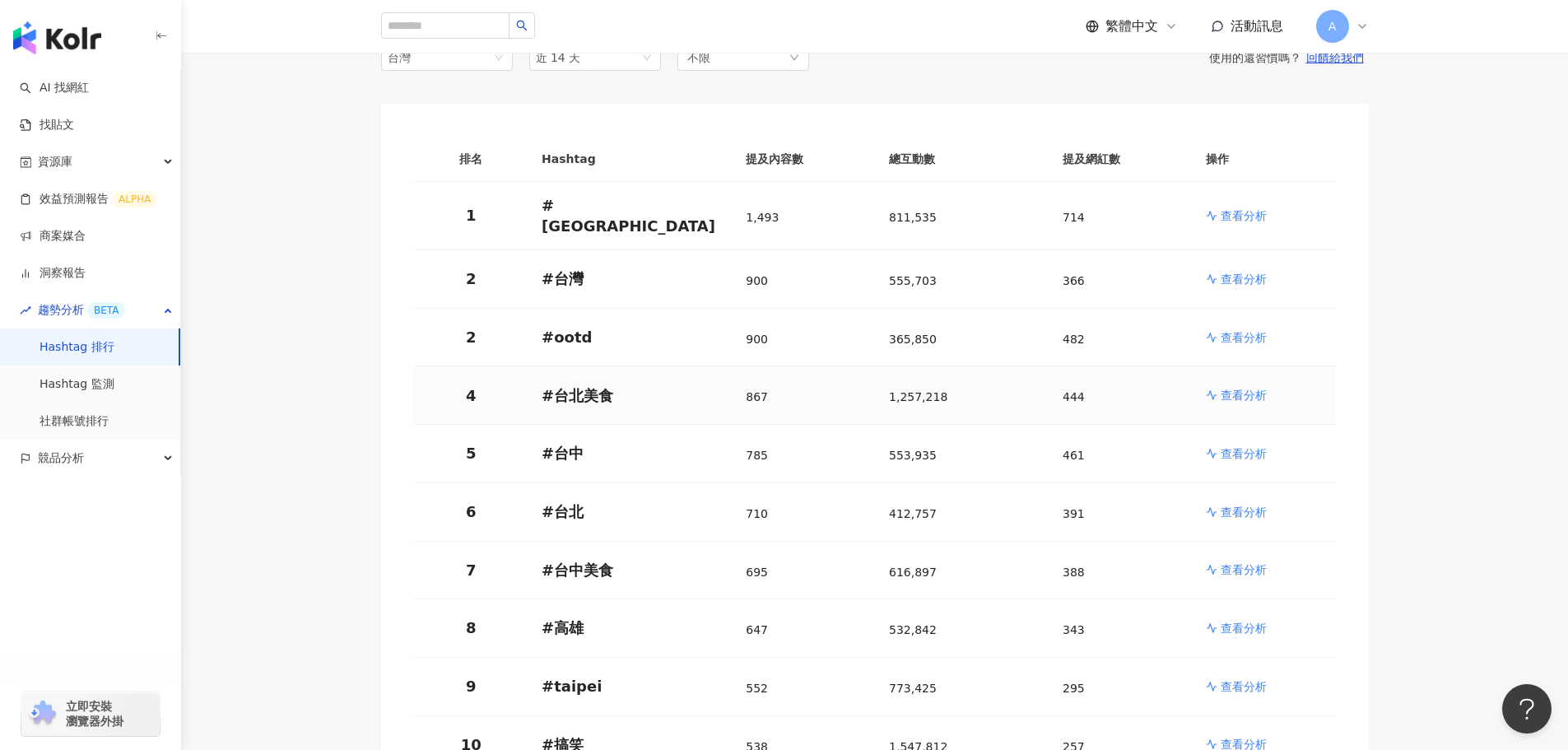
click at [1250, 387] on p "查看分析" at bounding box center [1243, 395] width 46 height 17
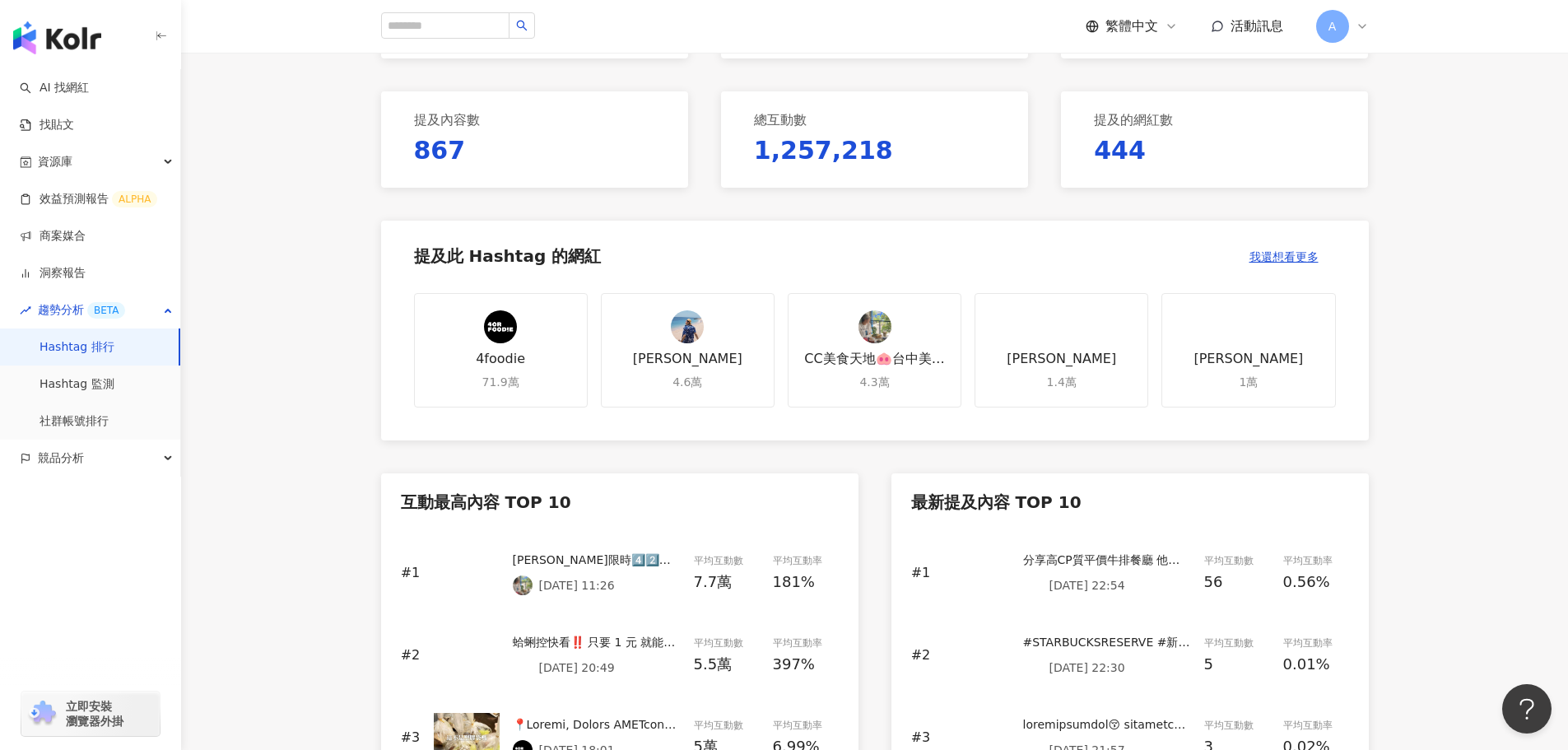
scroll to position [576, 0]
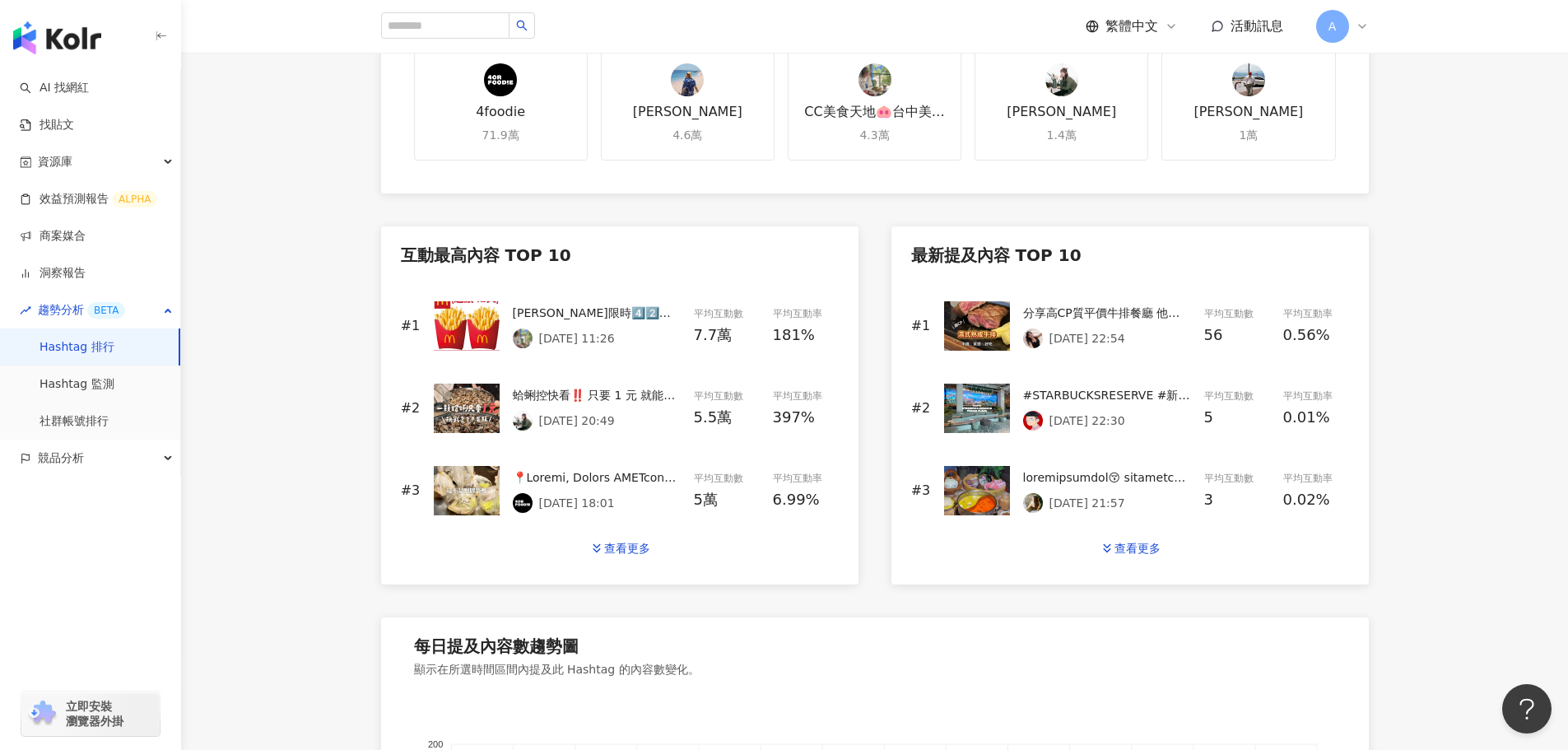
click at [71, 341] on link "Hashtag 排行" at bounding box center [77, 348] width 75 height 17
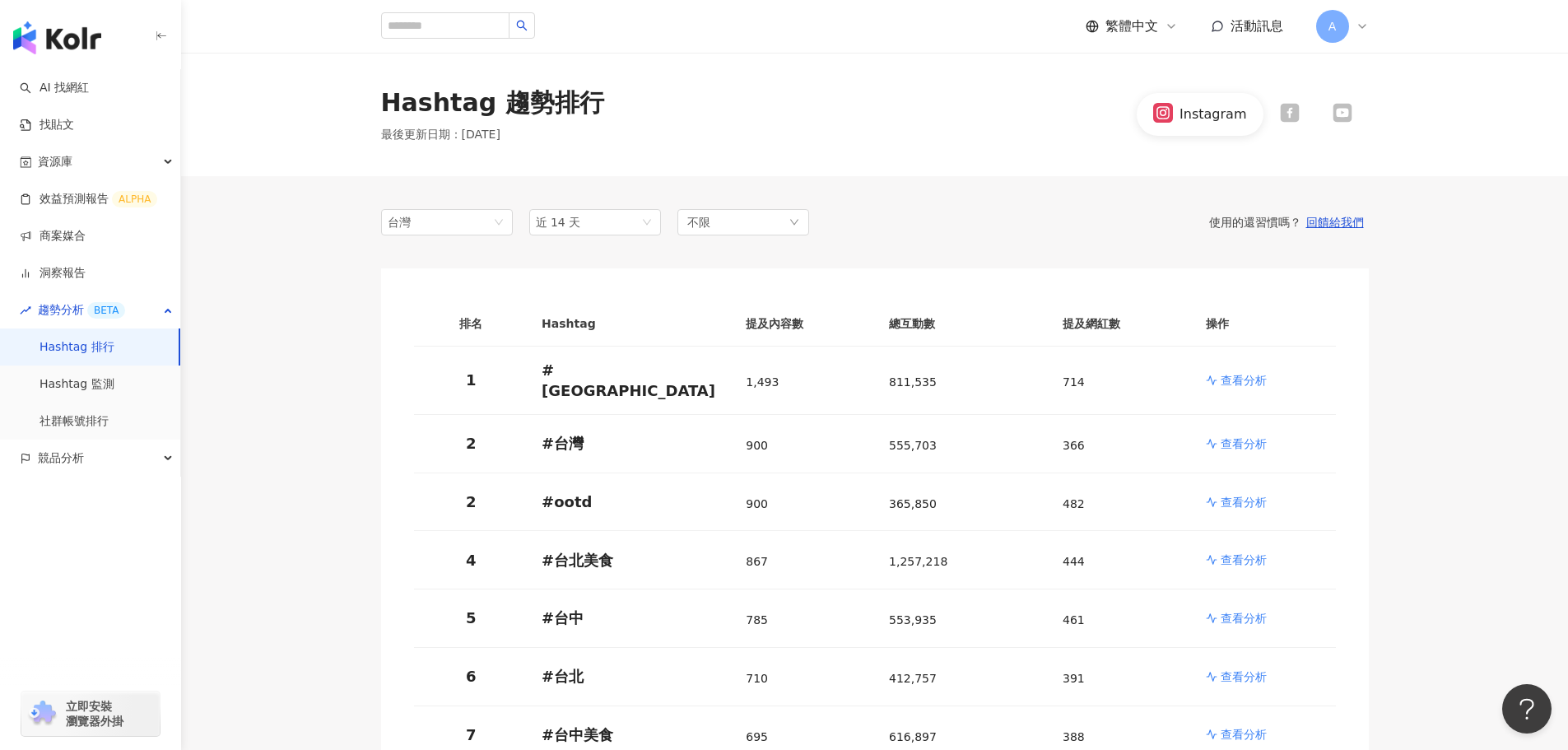
click at [1292, 119] on icon at bounding box center [1289, 113] width 19 height 19
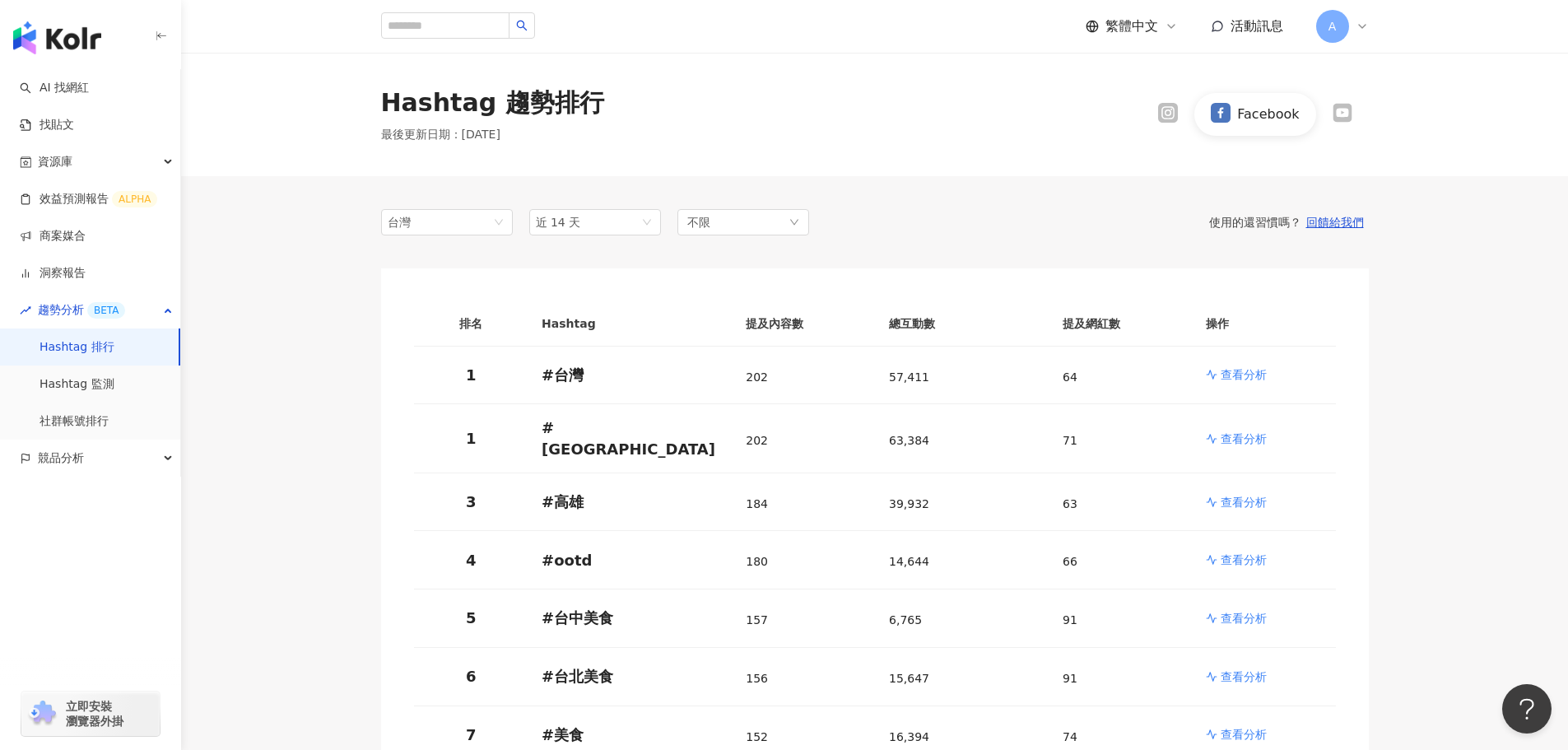
click at [1176, 119] on icon at bounding box center [1168, 113] width 20 height 20
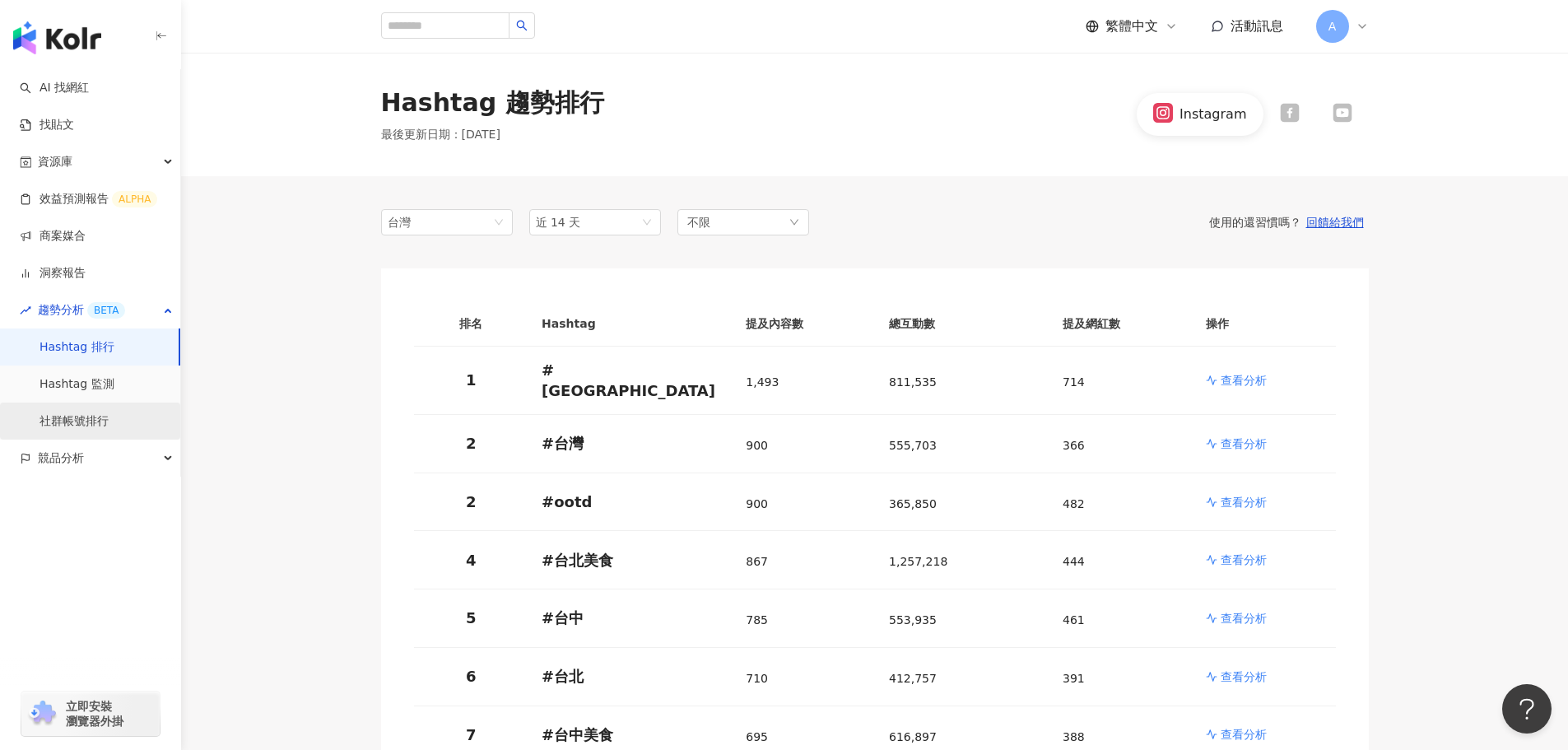
click at [72, 421] on link "社群帳號排行" at bounding box center [74, 422] width 69 height 17
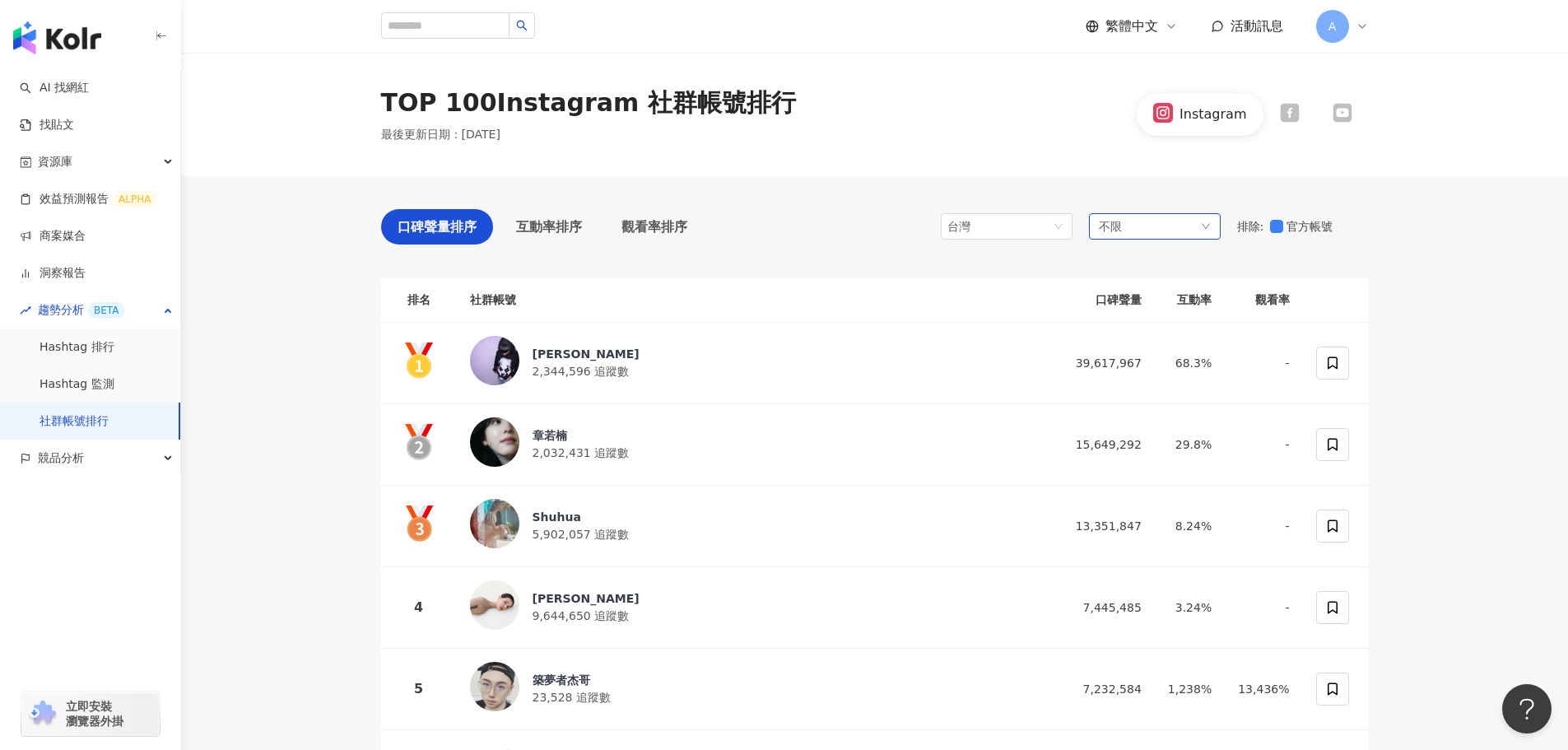
click at [1135, 227] on div "不限" at bounding box center [1155, 226] width 131 height 27
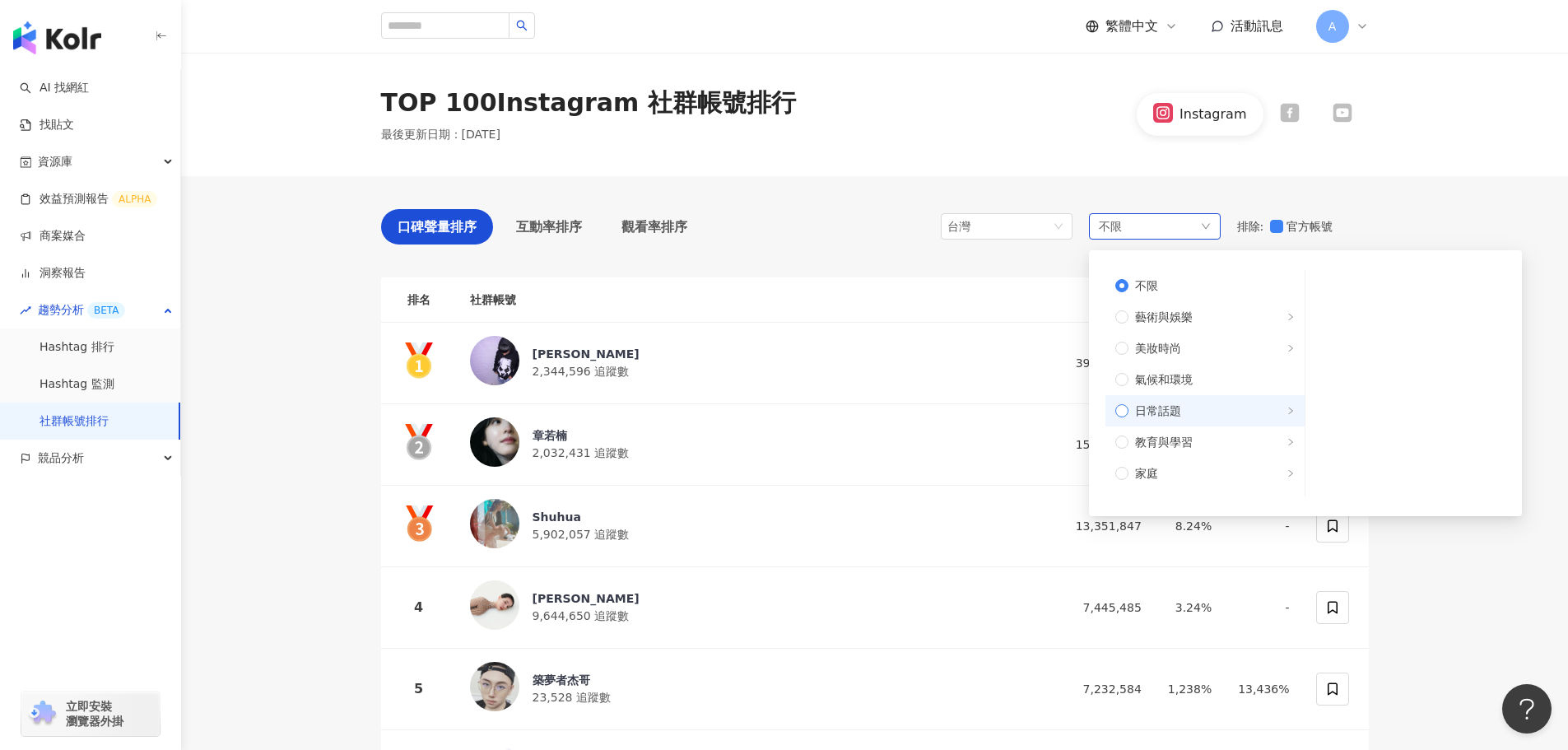
click at [1182, 414] on span "日常話題" at bounding box center [1211, 411] width 166 height 18
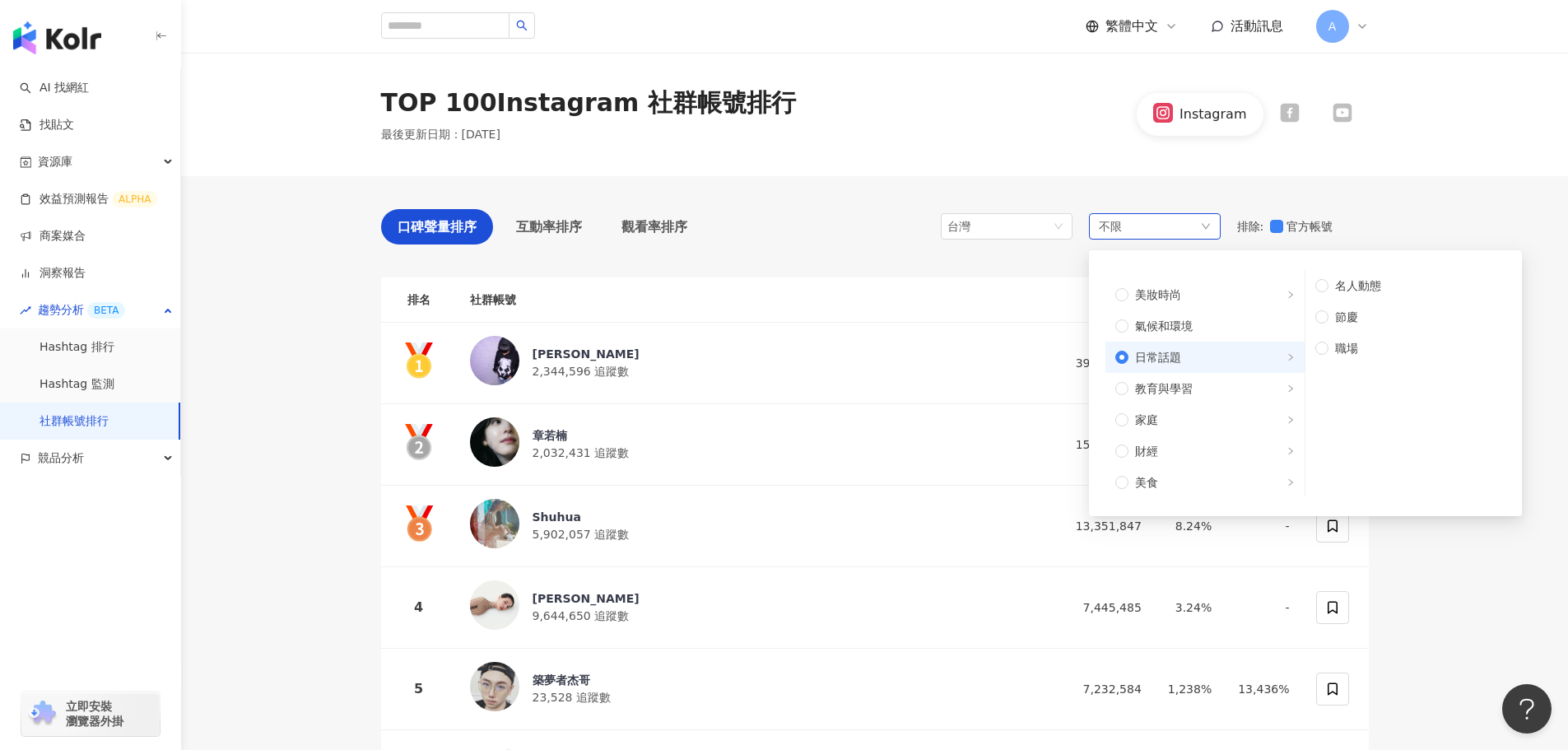
scroll to position [82, 0]
click at [1176, 452] on span "美食" at bounding box center [1211, 454] width 166 height 18
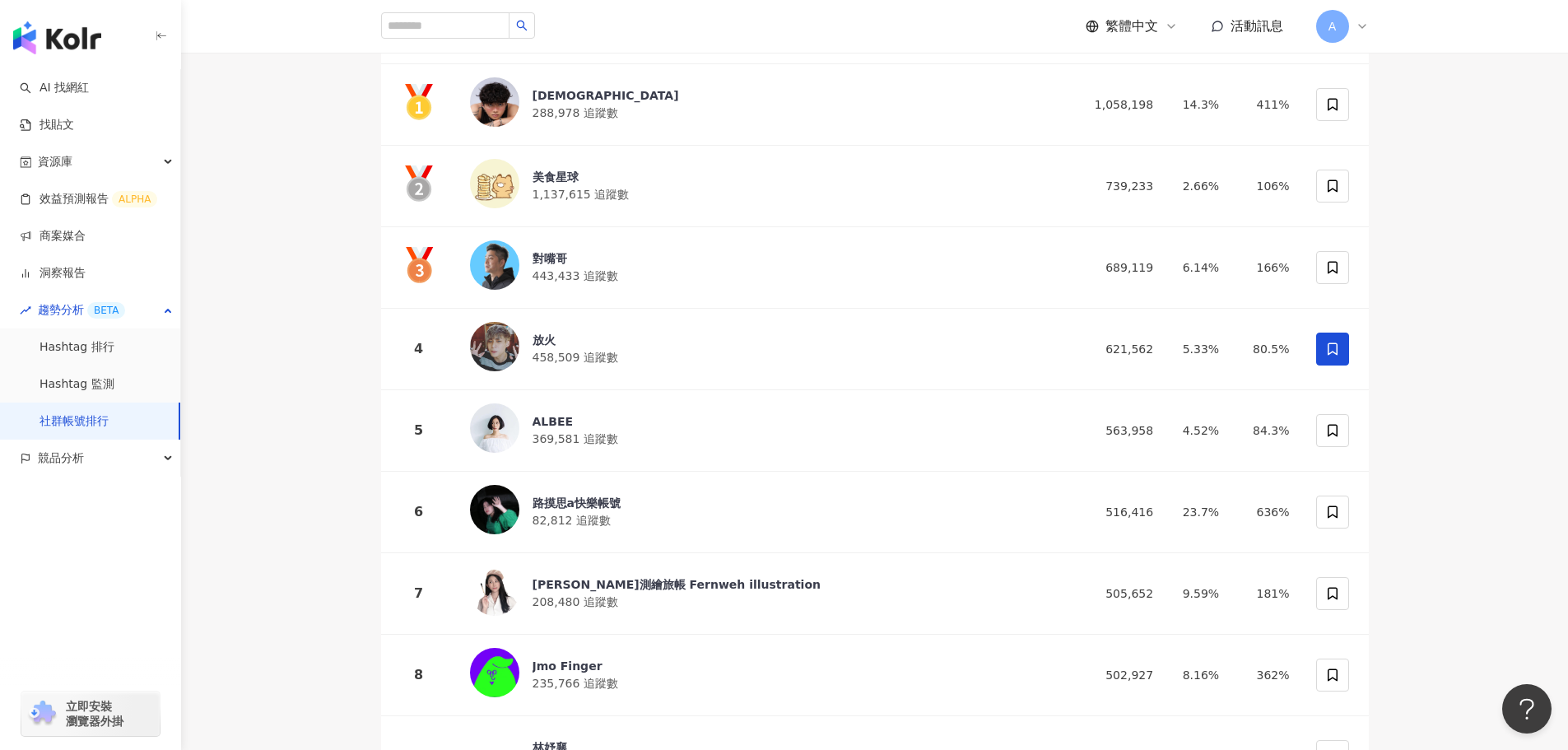
scroll to position [247, 0]
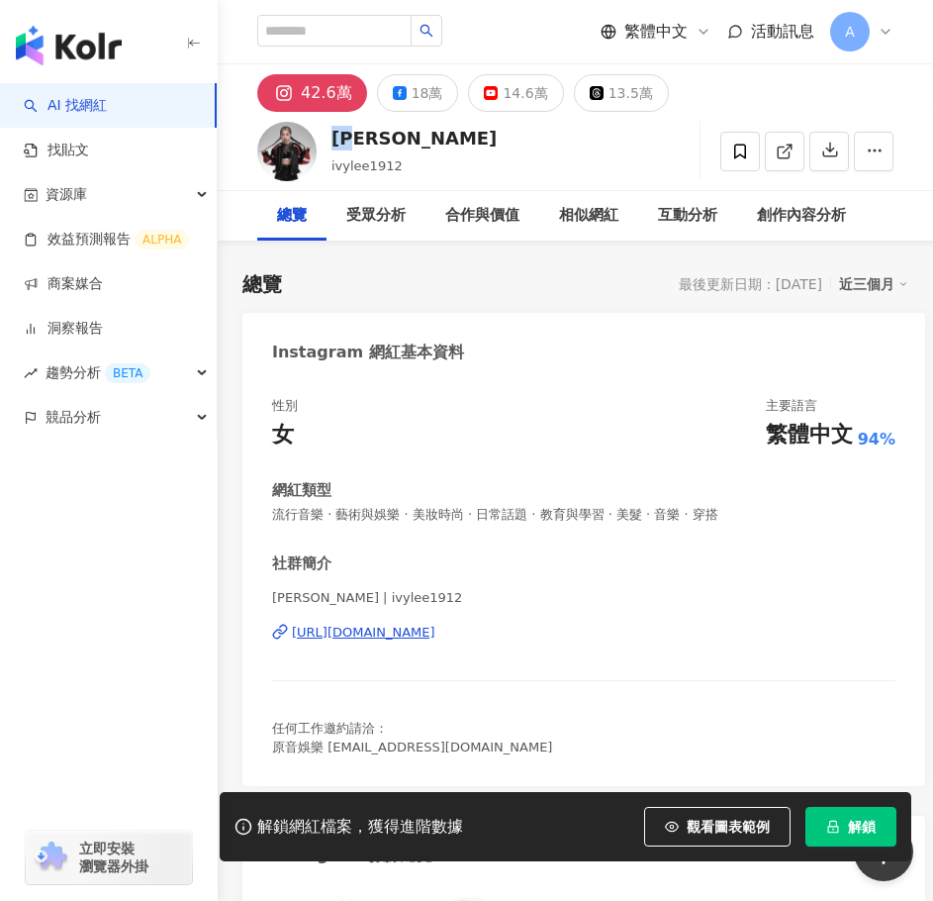
drag, startPoint x: 370, startPoint y: 146, endPoint x: 335, endPoint y: 140, distance: 36.1
click at [335, 140] on div "艾薇" at bounding box center [414, 138] width 165 height 25
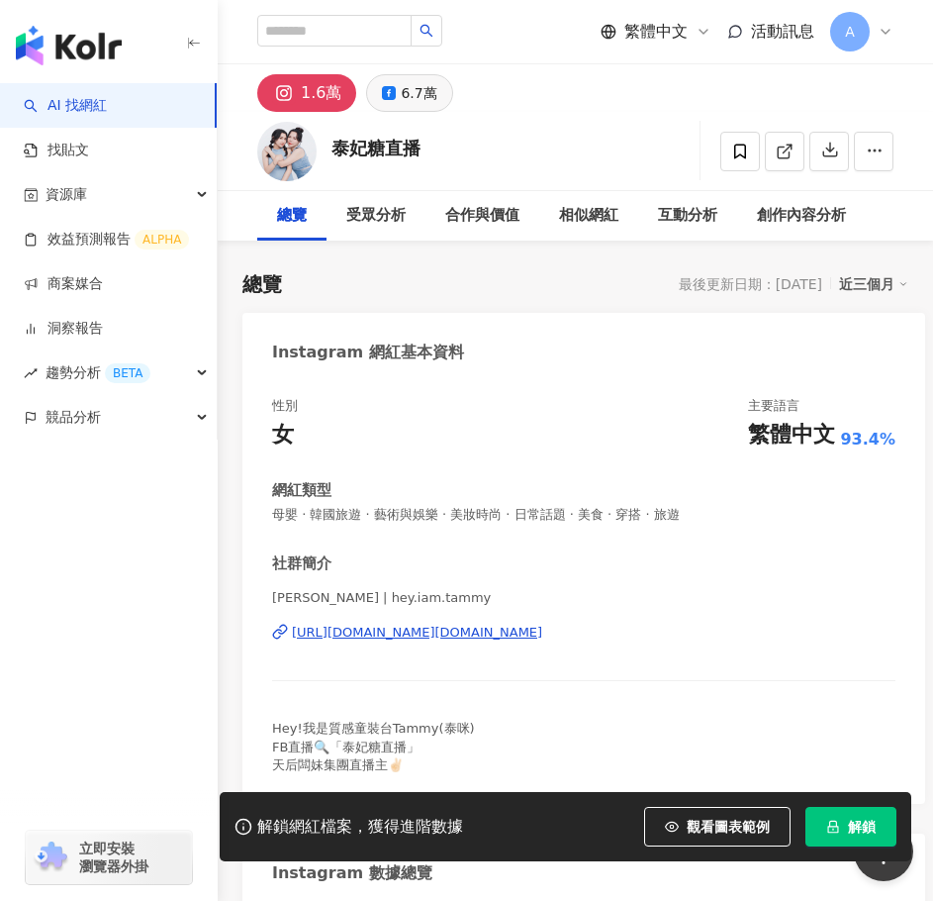
click at [409, 87] on div "6.7萬" at bounding box center [419, 93] width 36 height 28
